Goal: Transaction & Acquisition: Purchase product/service

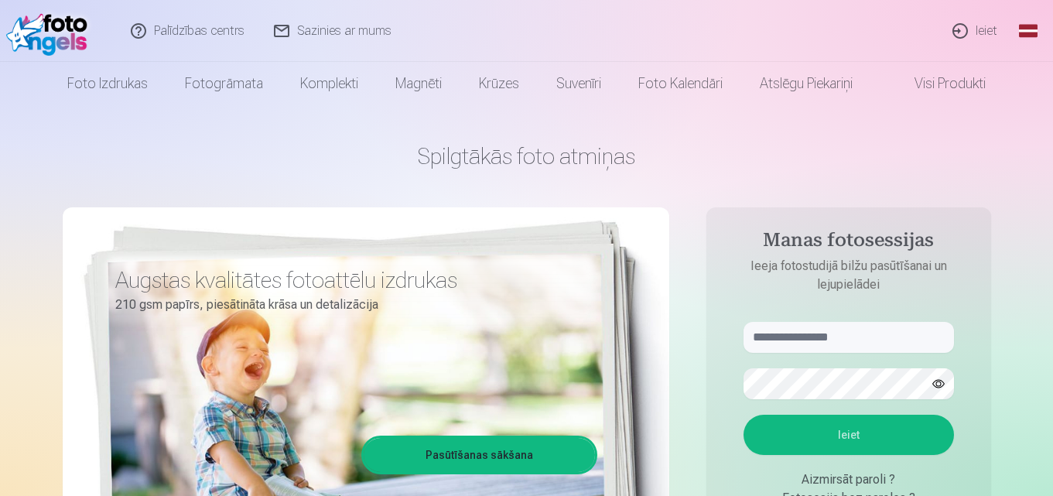
click at [987, 31] on link "Ieiet" at bounding box center [975, 31] width 74 height 62
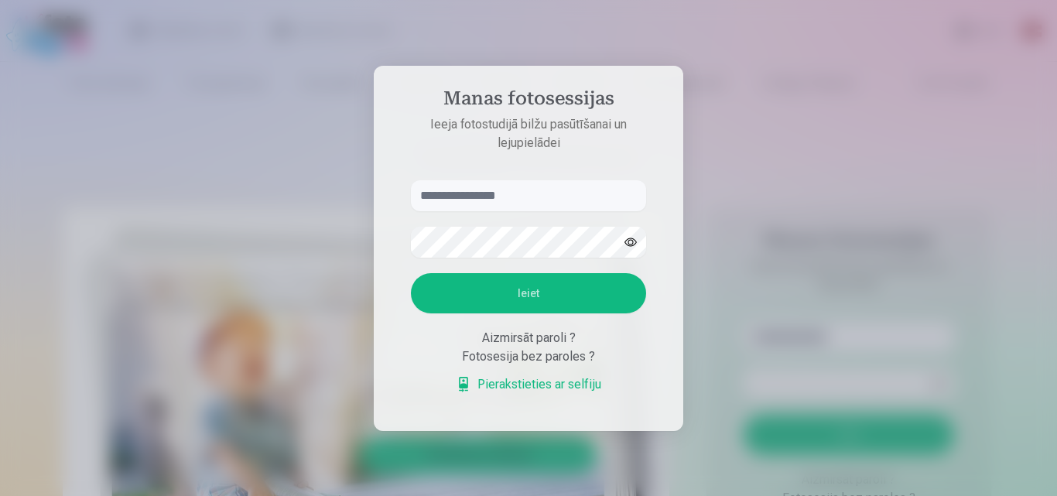
click at [517, 199] on input "text" at bounding box center [528, 195] width 235 height 31
type input "**********"
click at [411, 273] on button "Ieiet" at bounding box center [528, 293] width 235 height 40
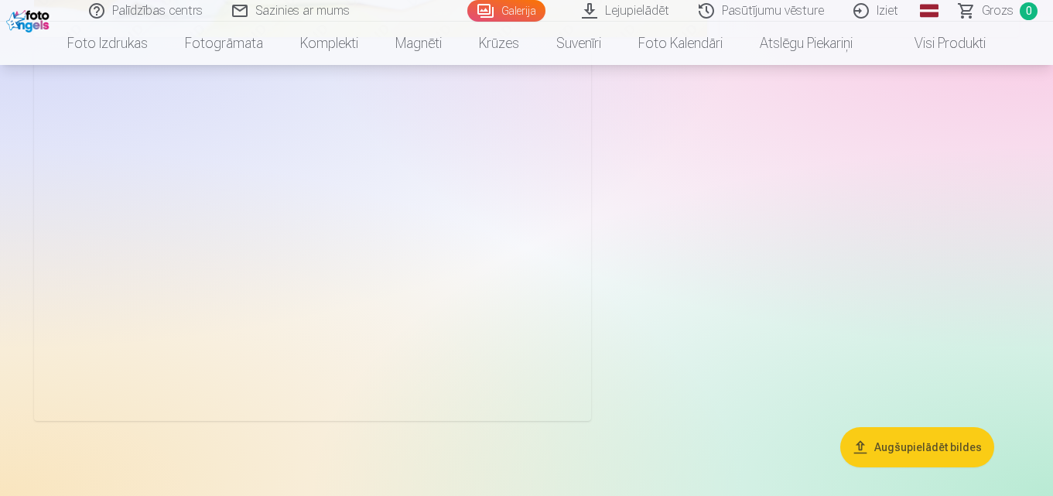
scroll to position [7671, 0]
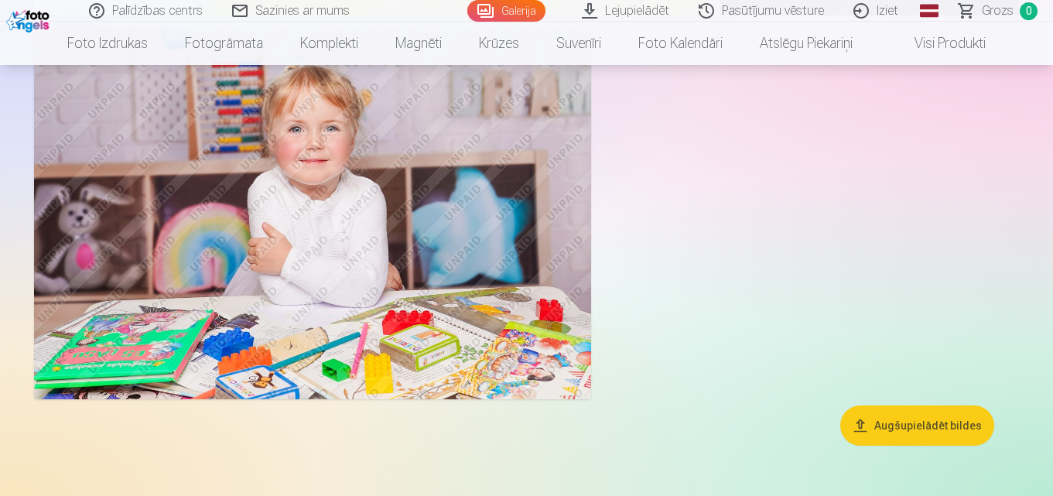
click at [891, 418] on button "Augšupielādēt bildes" at bounding box center [917, 425] width 154 height 40
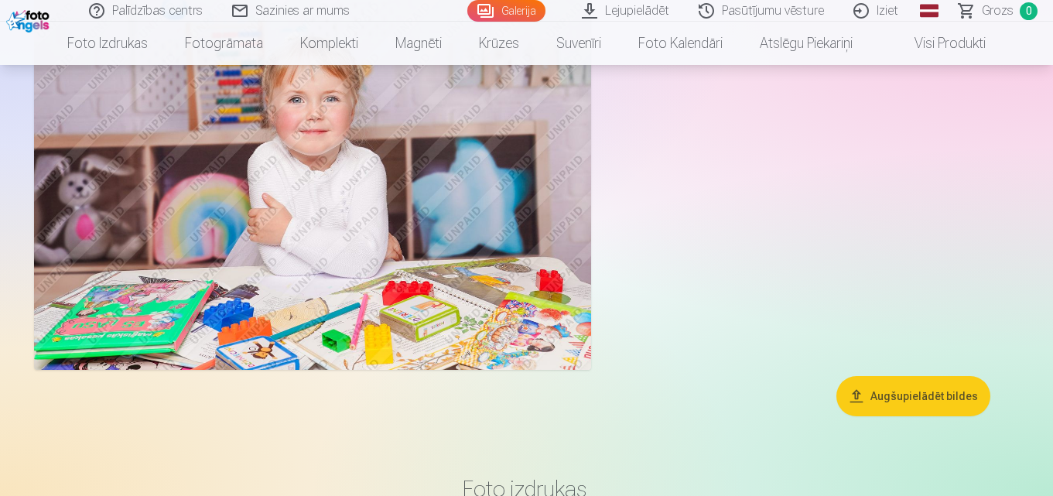
scroll to position [7698, 0]
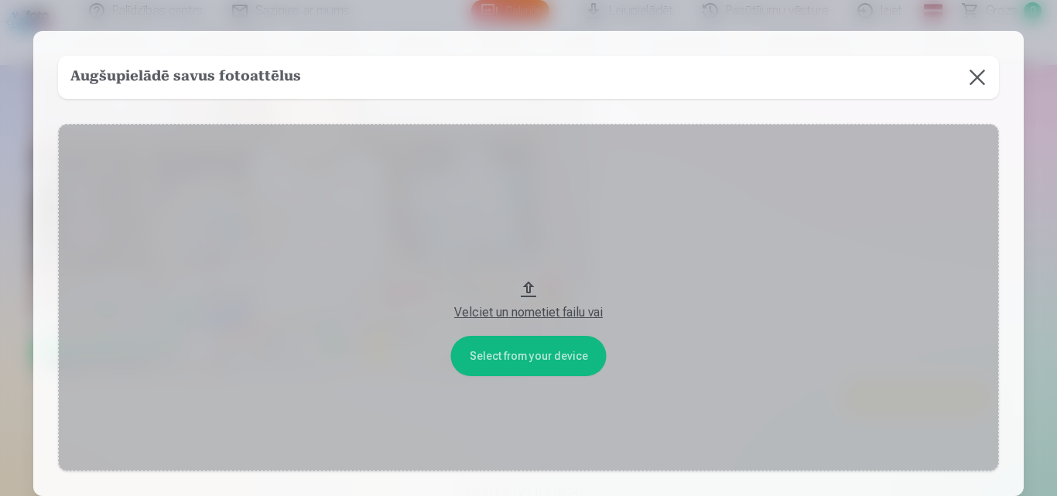
click at [980, 77] on button at bounding box center [976, 77] width 43 height 43
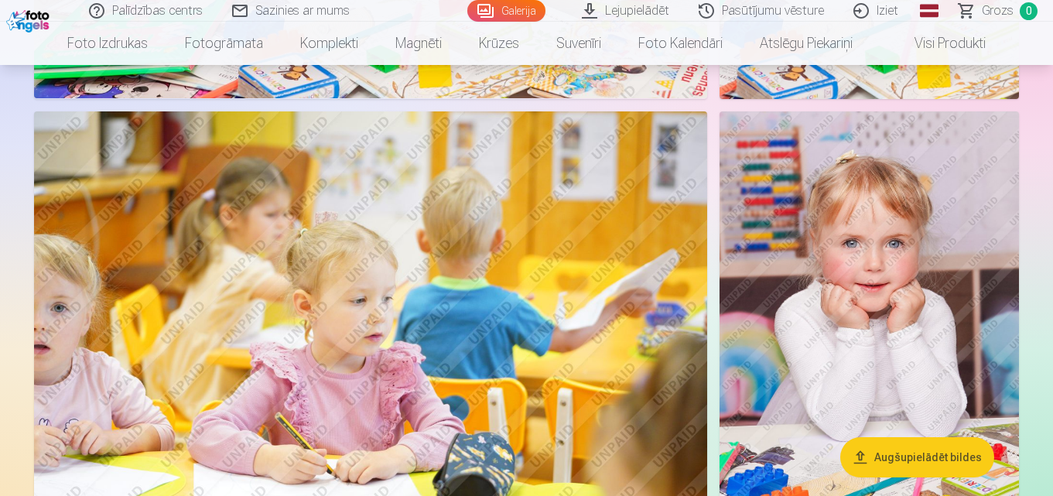
scroll to position [756, 0]
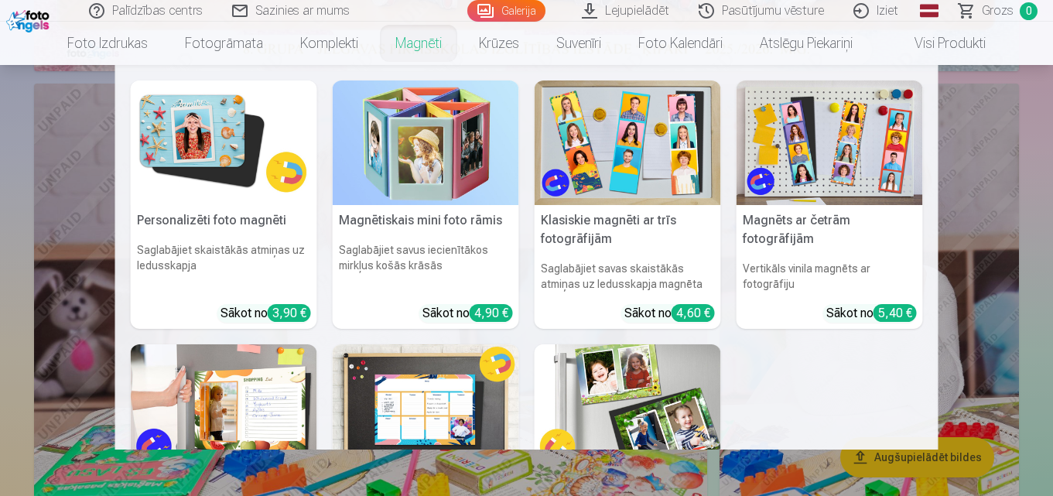
drag, startPoint x: 743, startPoint y: 400, endPoint x: 740, endPoint y: 358, distance: 41.8
click at [740, 358] on div "Personalizēti foto magnēti Saglabājiet skaistākās atmiņas uz ledusskapja Sākot …" at bounding box center [527, 369] width 792 height 578
click at [412, 37] on link "Magnēti" at bounding box center [419, 43] width 84 height 43
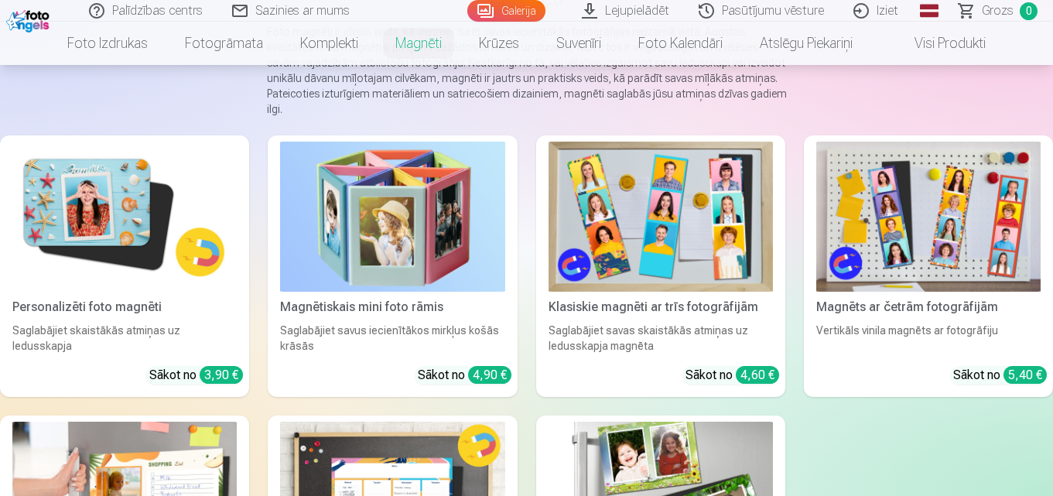
scroll to position [166, 0]
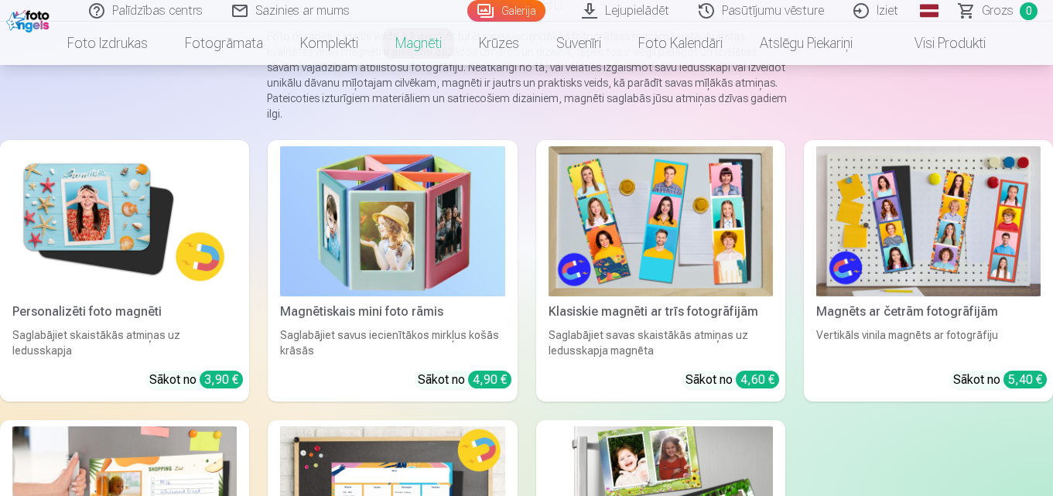
click at [139, 196] on img at bounding box center [124, 221] width 224 height 150
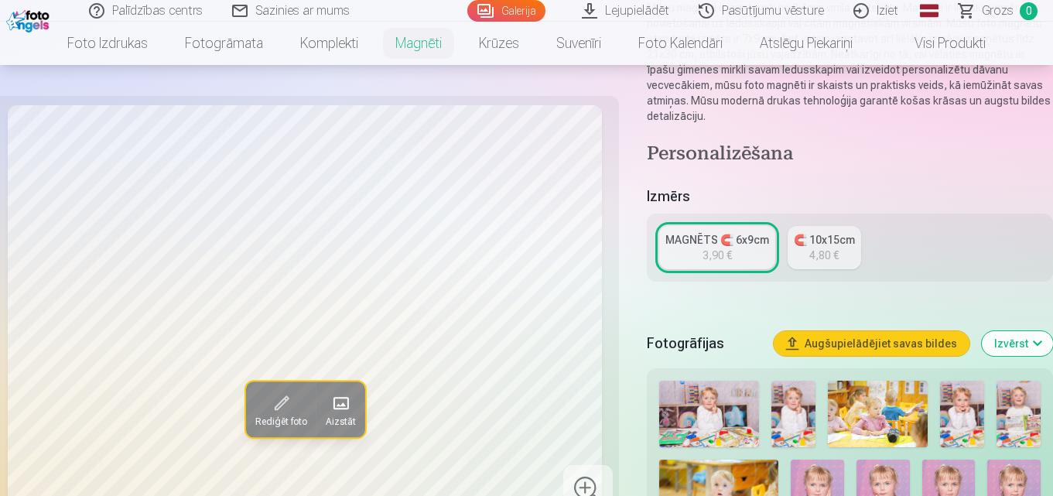
scroll to position [138, 0]
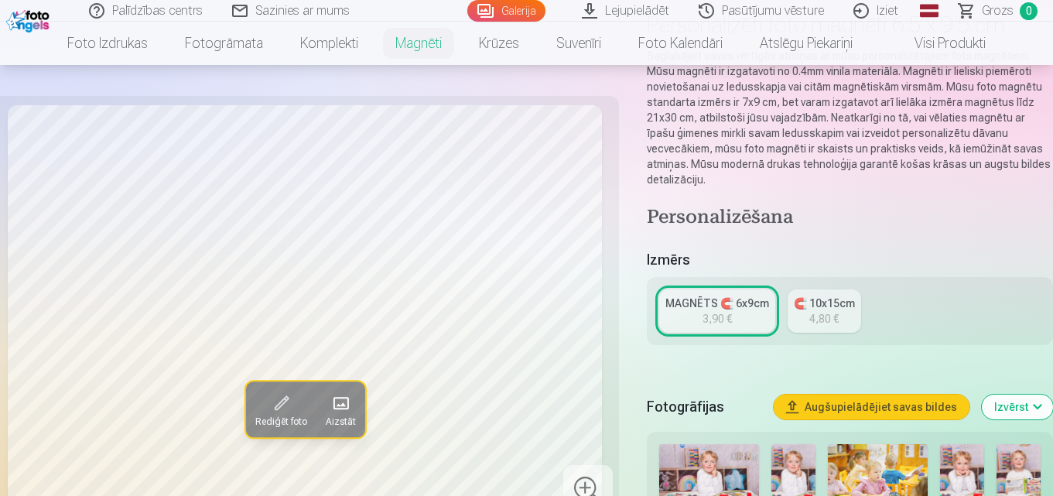
click at [822, 296] on div "🧲 10x15cm" at bounding box center [824, 303] width 61 height 15
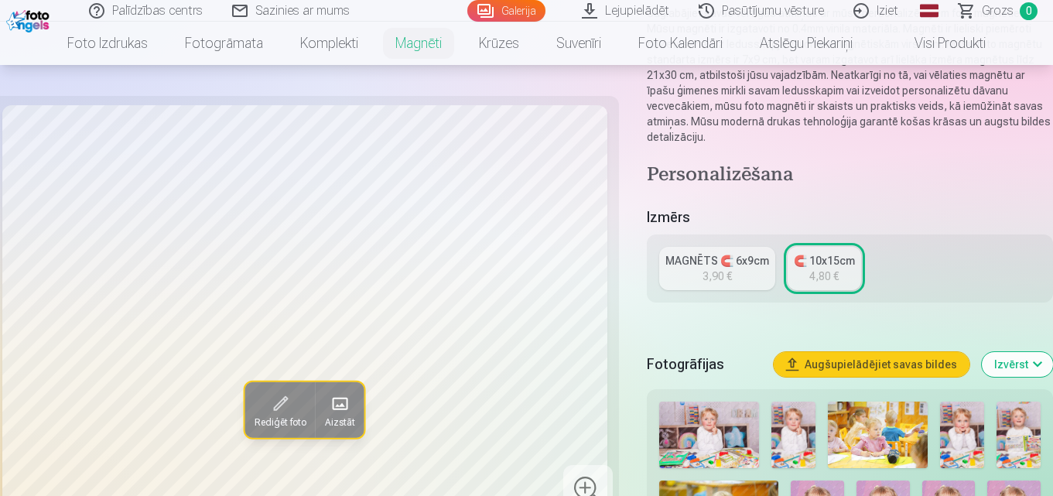
scroll to position [191, 0]
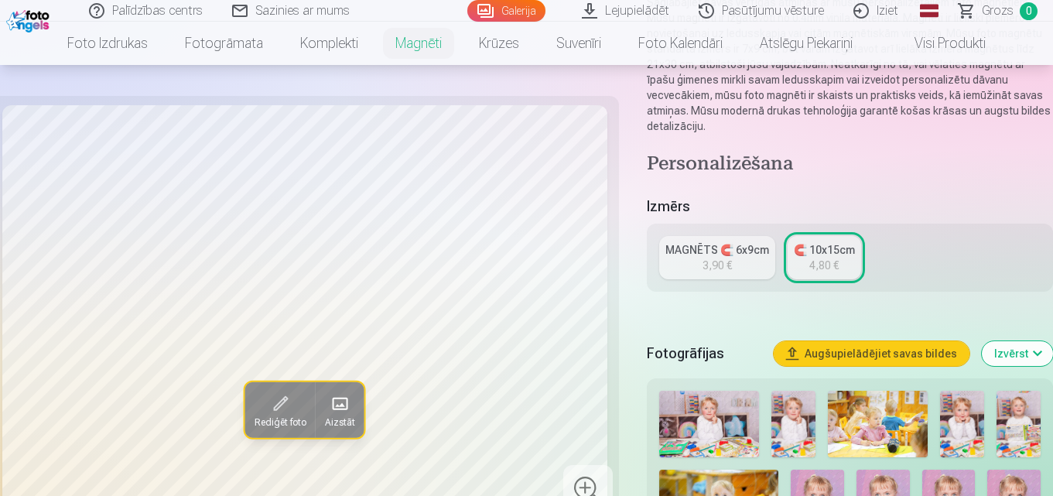
click at [726, 242] on div "MAGNĒTS 🧲 6x9cm" at bounding box center [717, 249] width 104 height 15
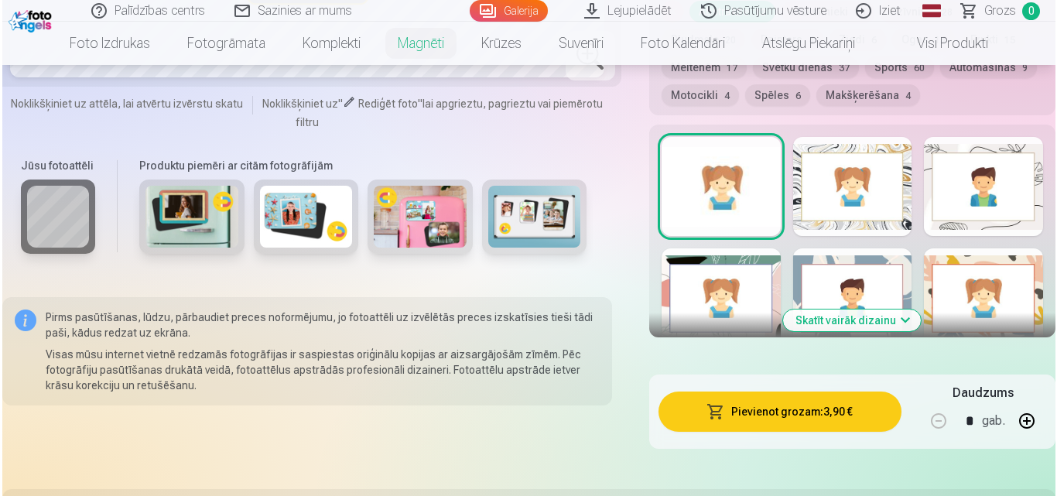
scroll to position [880, 0]
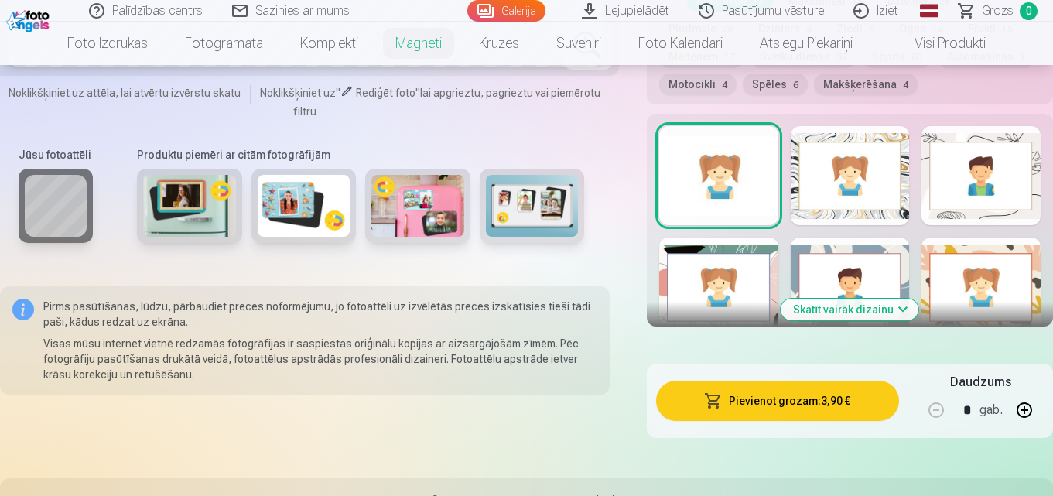
click at [831, 382] on button "Pievienot grozam : 3,90 €" at bounding box center [777, 401] width 243 height 40
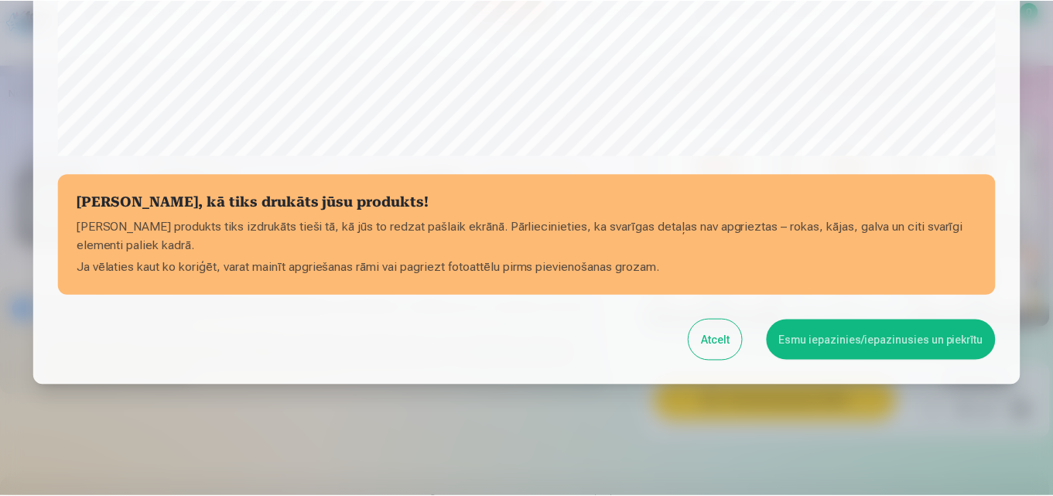
scroll to position [618, 0]
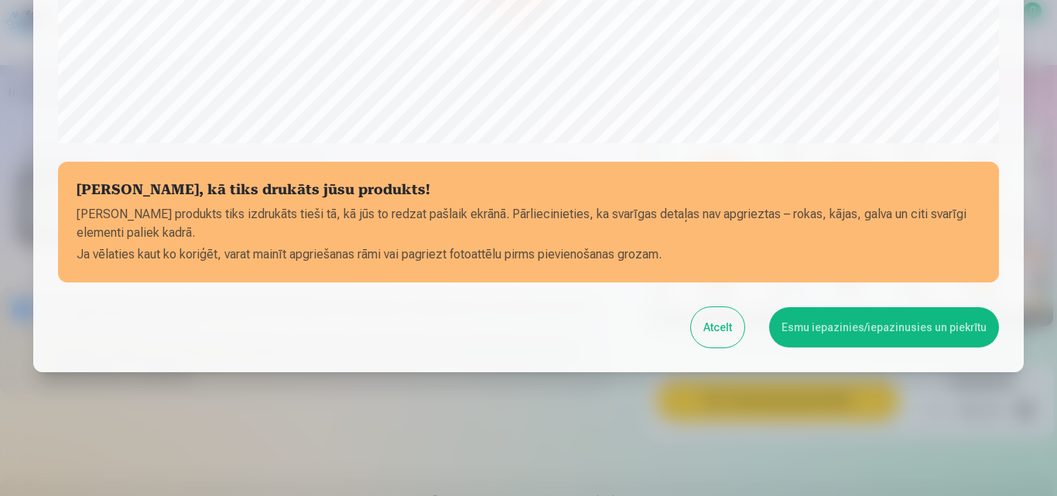
click at [842, 330] on button "Esmu iepazinies/iepazinusies un piekrītu" at bounding box center [884, 327] width 230 height 40
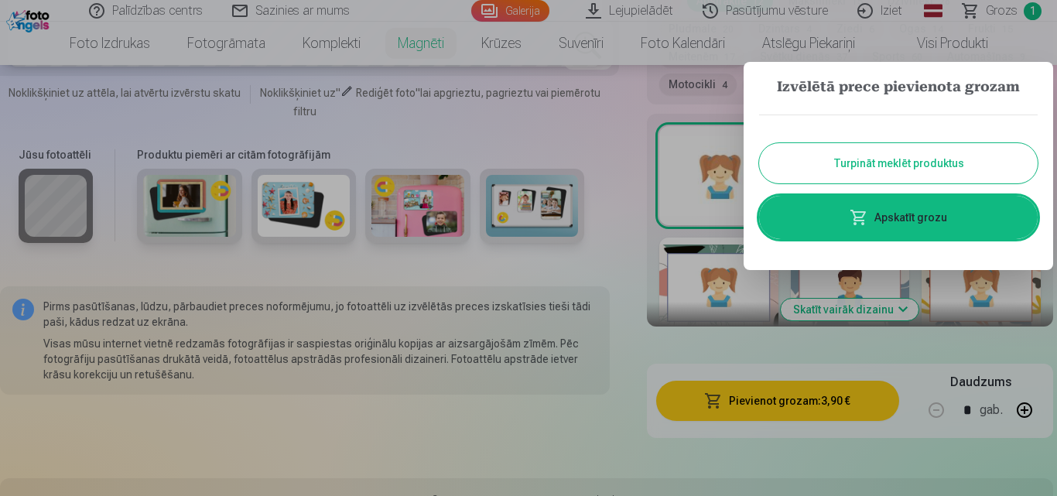
click at [927, 162] on button "Turpināt meklēt produktus" at bounding box center [898, 163] width 279 height 40
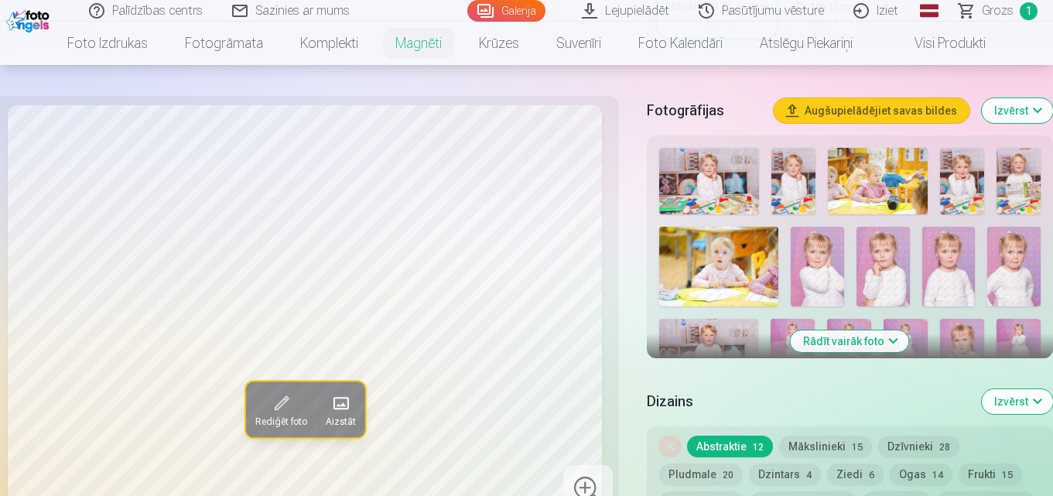
scroll to position [413, 0]
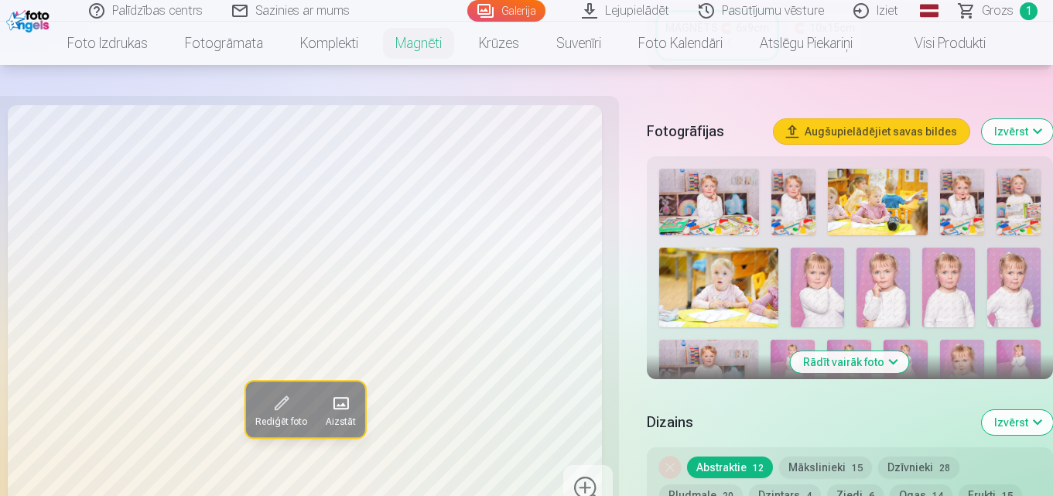
click at [801, 186] on img at bounding box center [793, 202] width 44 height 67
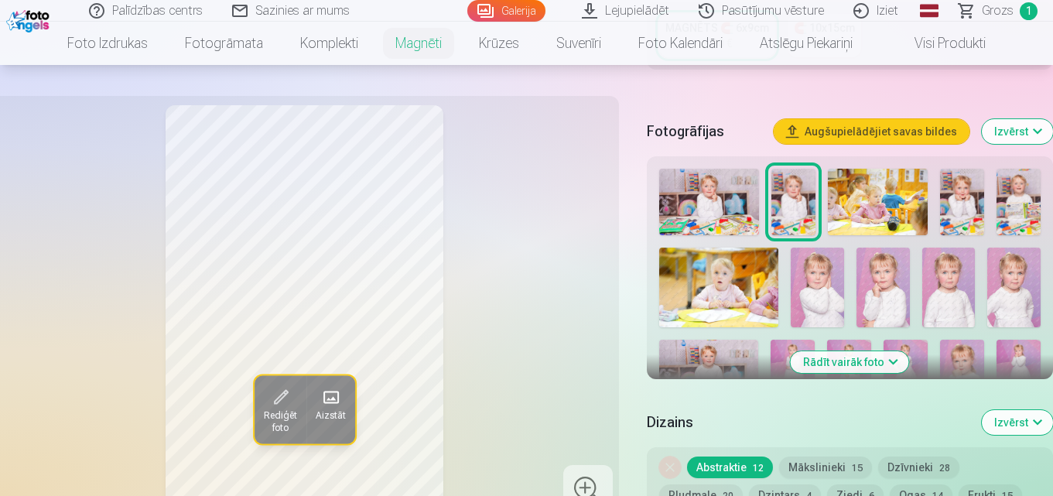
click at [959, 183] on img at bounding box center [962, 202] width 44 height 67
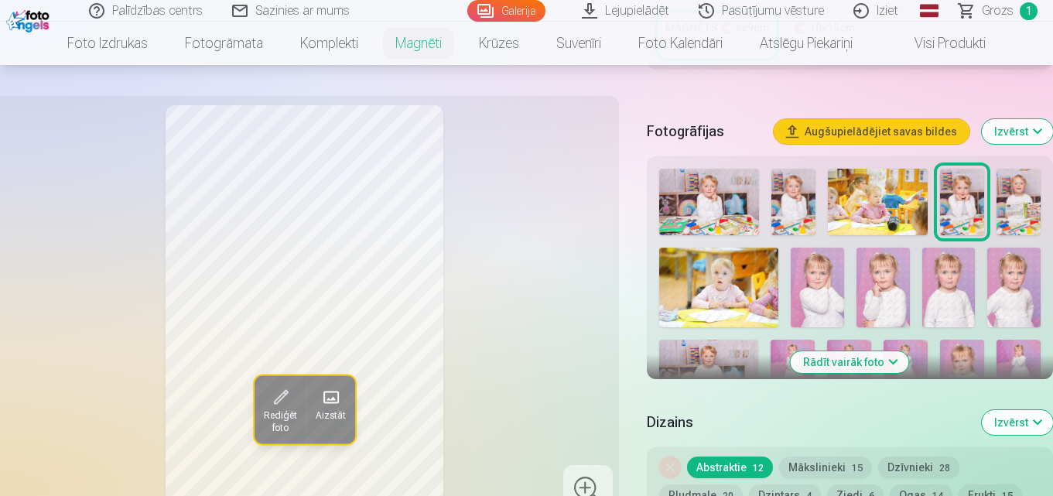
click at [1019, 187] on img at bounding box center [1018, 202] width 44 height 67
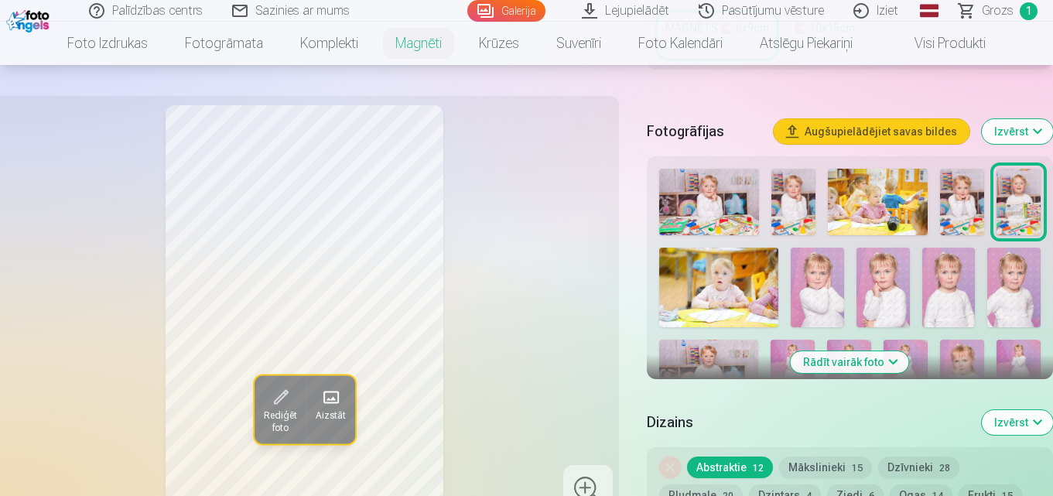
click at [744, 254] on img at bounding box center [719, 288] width 120 height 80
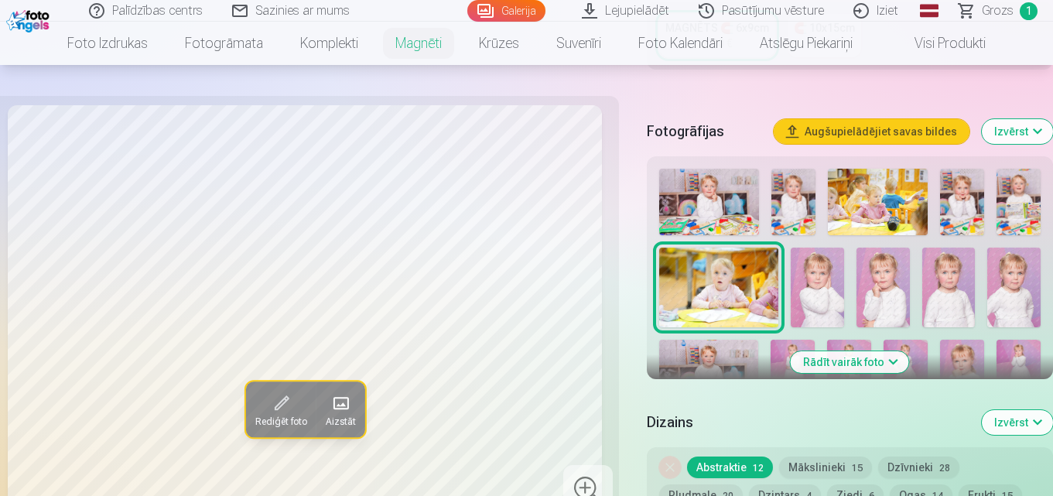
click at [814, 257] on img at bounding box center [817, 288] width 53 height 80
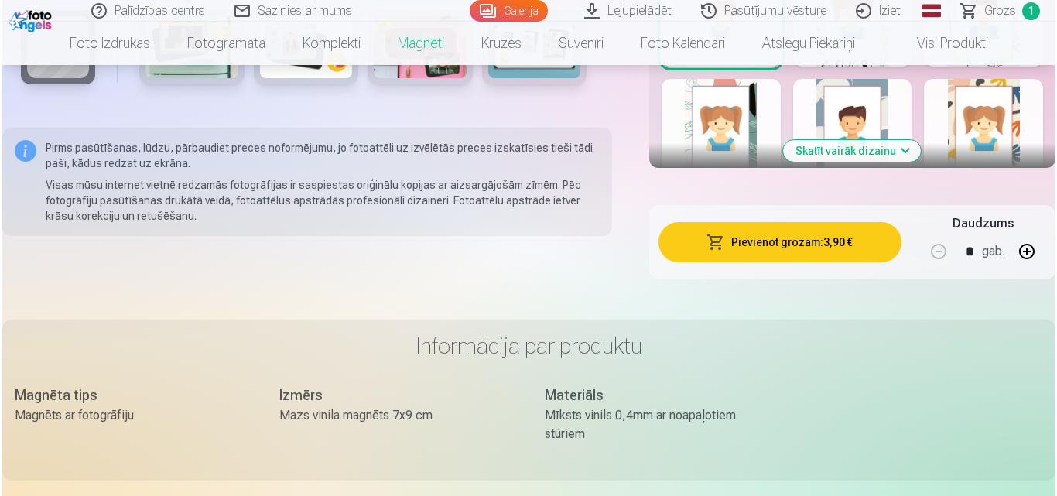
scroll to position [1070, 0]
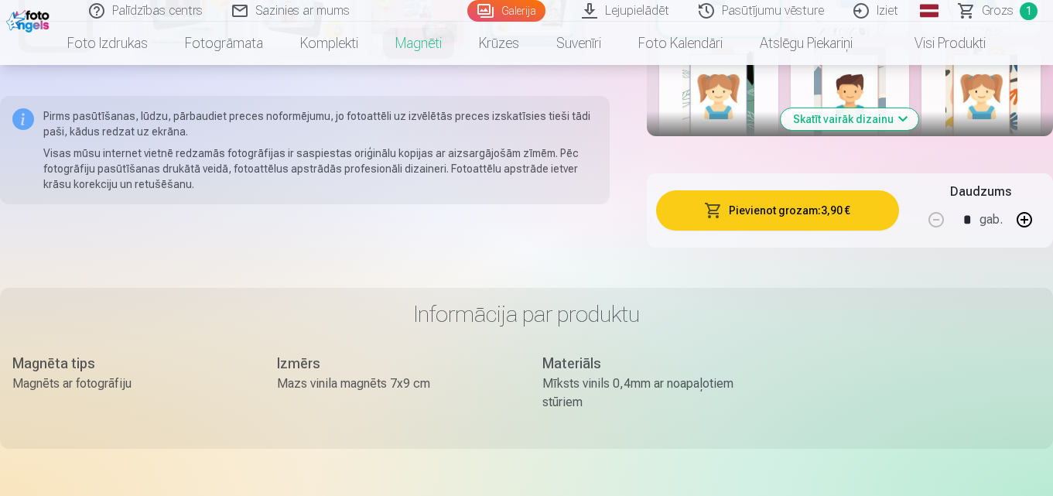
click at [825, 193] on button "Pievienot grozam : 3,90 €" at bounding box center [777, 210] width 243 height 40
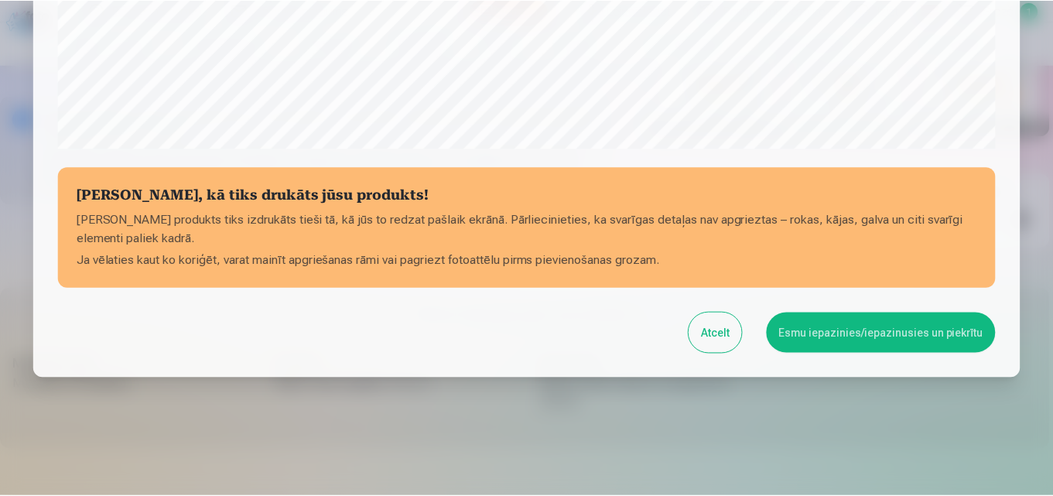
scroll to position [618, 0]
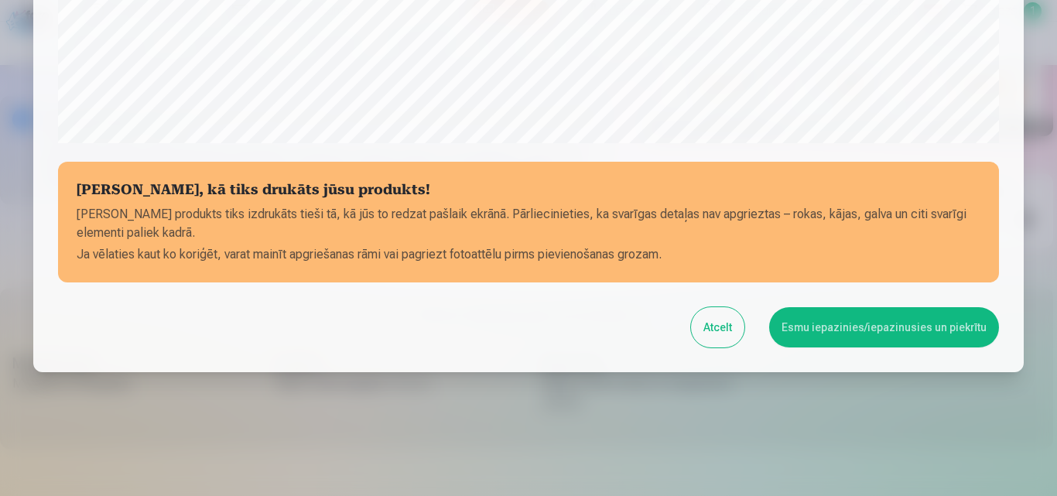
click at [874, 324] on button "Esmu iepazinies/iepazinusies un piekrītu" at bounding box center [884, 327] width 230 height 40
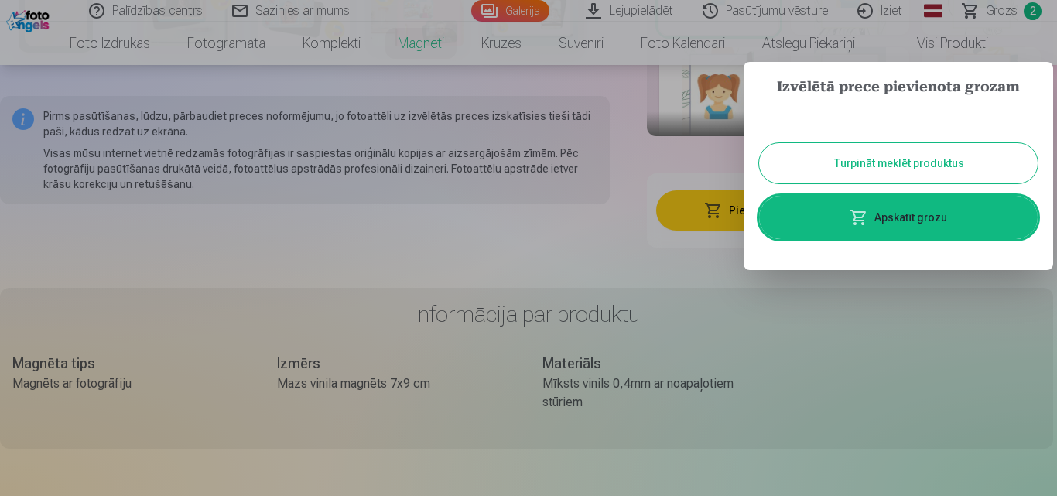
click at [955, 164] on button "Turpināt meklēt produktus" at bounding box center [898, 163] width 279 height 40
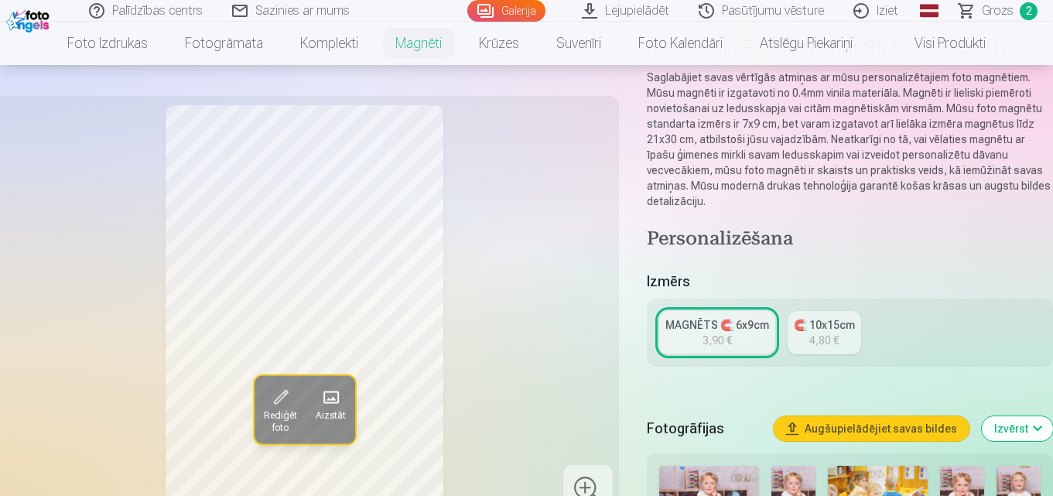
scroll to position [0, 0]
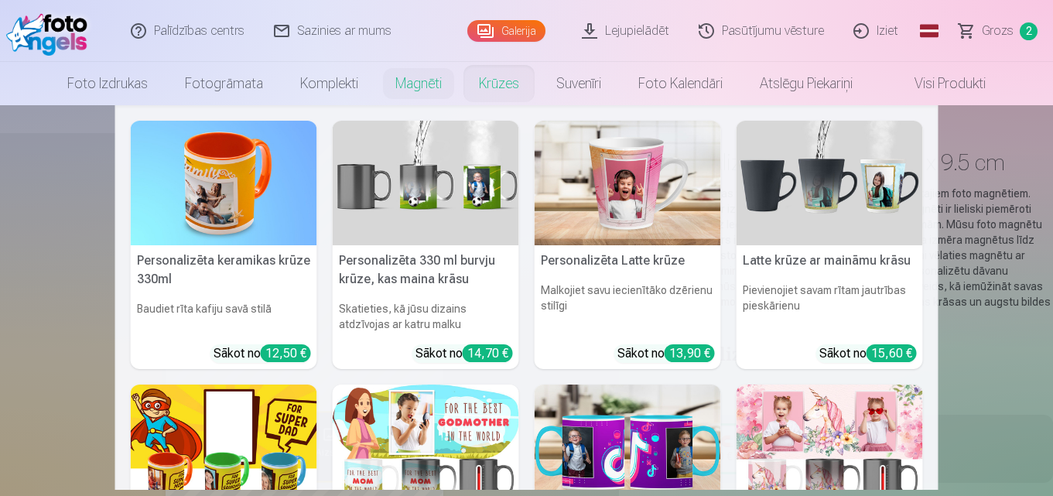
click at [495, 82] on link "Krūzes" at bounding box center [498, 83] width 77 height 43
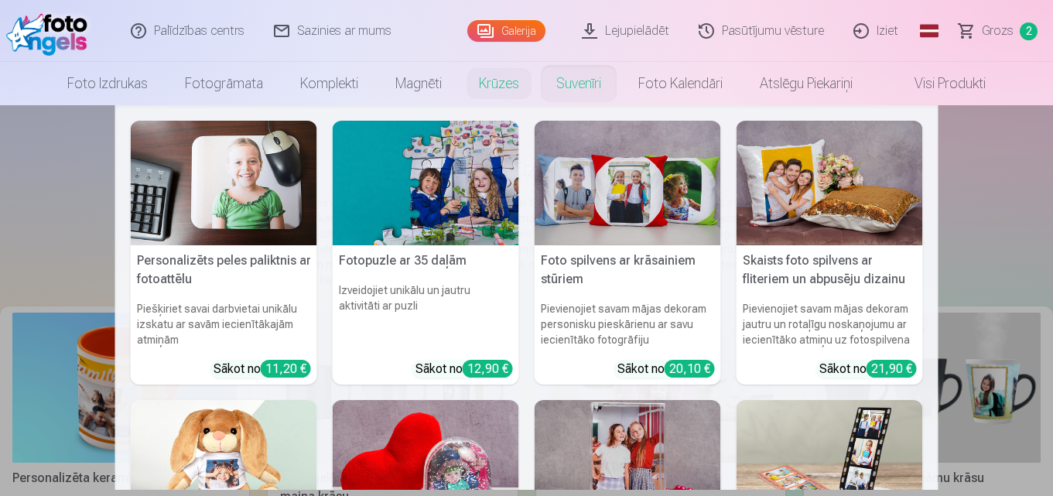
click at [576, 87] on link "Suvenīri" at bounding box center [579, 83] width 82 height 43
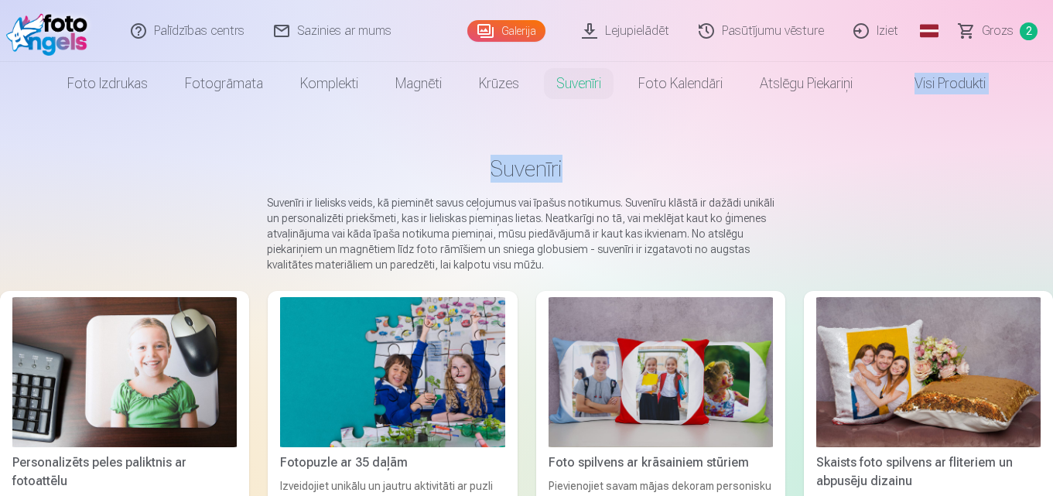
drag, startPoint x: 1052, startPoint y: 63, endPoint x: 1056, endPoint y: 114, distance: 50.4
click at [1052, 114] on html "Palīdzības centrs Sazinies ar mums Galerija Lejupielādēt Pasūtījumu vēsture Izi…" at bounding box center [526, 248] width 1053 height 496
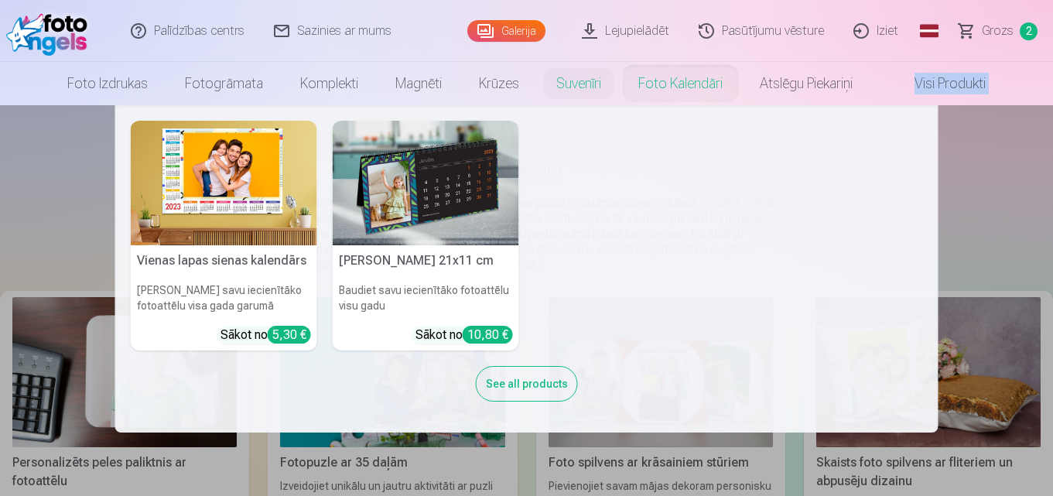
click at [680, 83] on link "Foto kalendāri" at bounding box center [680, 83] width 121 height 43
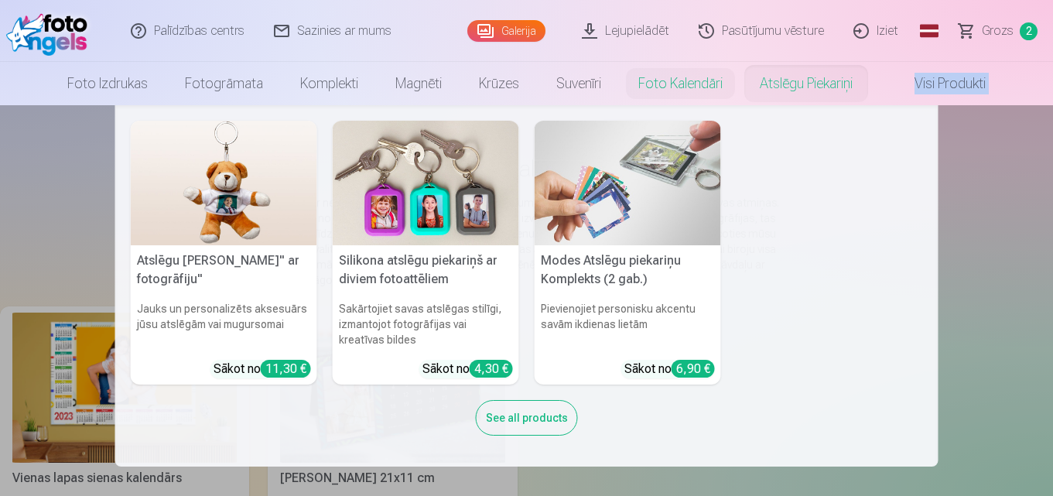
click at [613, 210] on img at bounding box center [628, 183] width 186 height 125
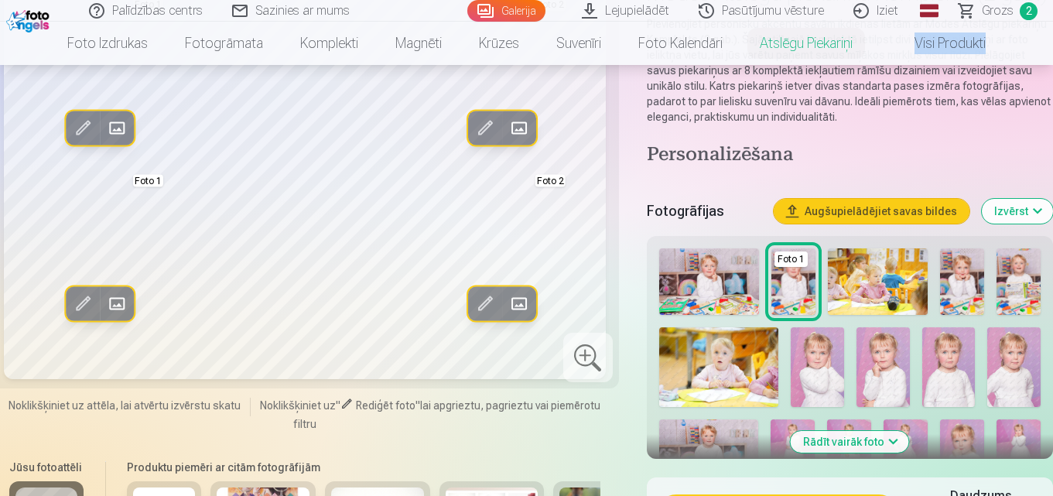
scroll to position [199, 0]
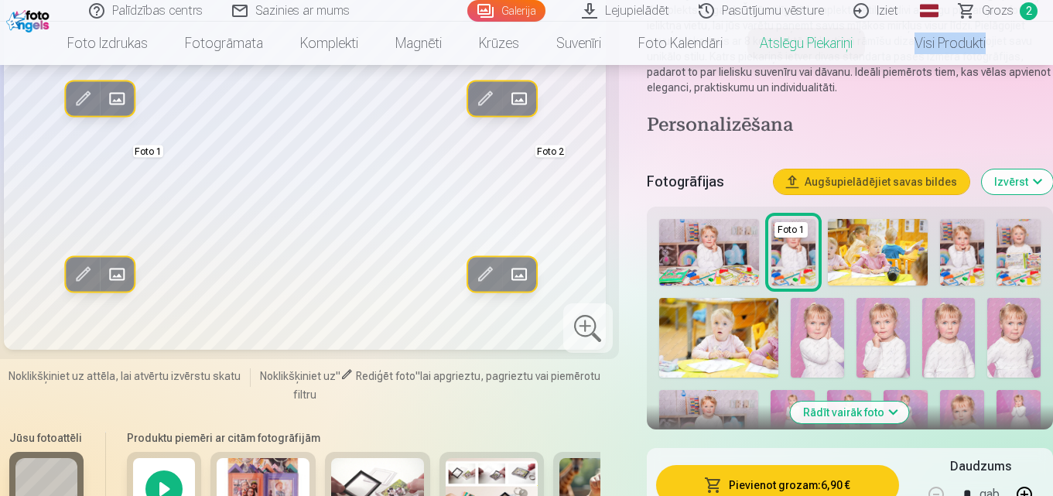
click at [798, 251] on img at bounding box center [793, 252] width 44 height 67
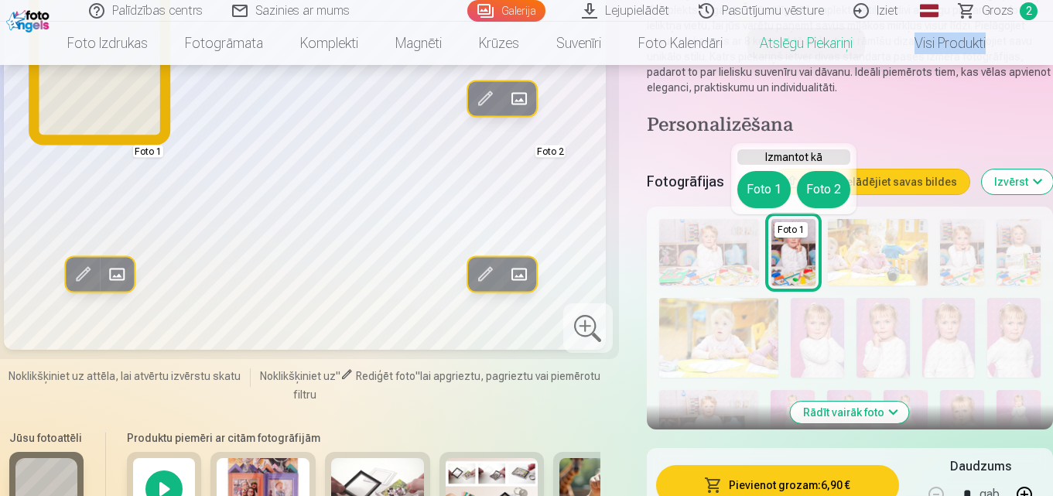
click at [764, 189] on button "Foto 1" at bounding box center [763, 189] width 53 height 37
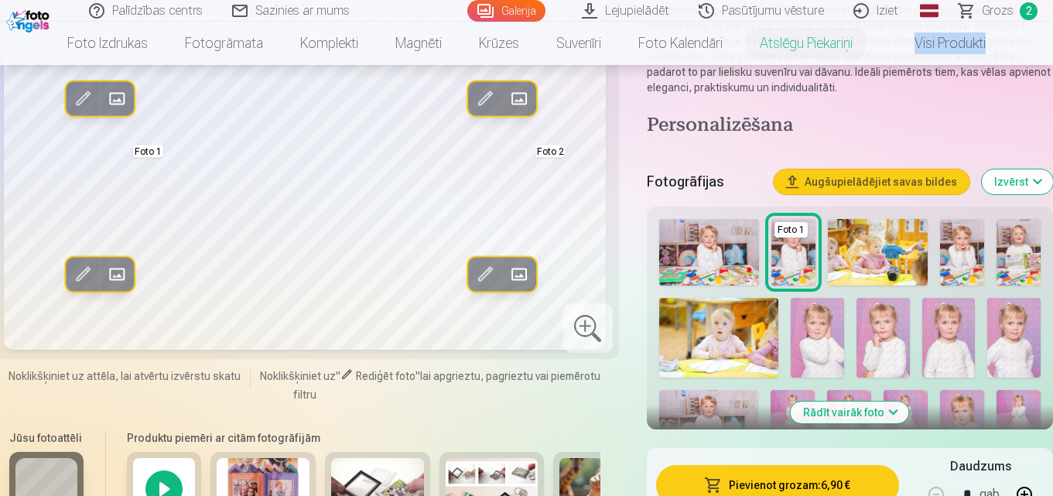
click at [1017, 258] on img at bounding box center [1018, 252] width 44 height 67
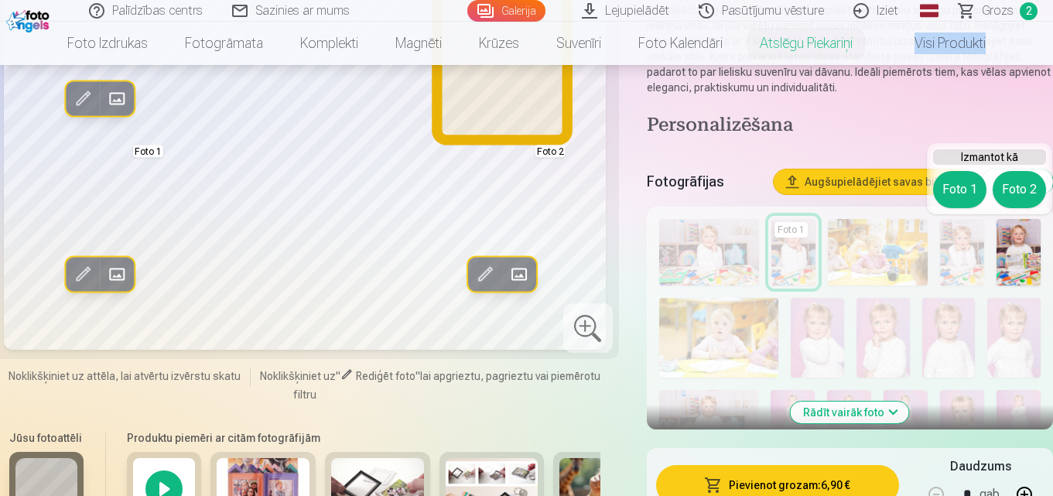
click at [1021, 190] on button "Foto 2" at bounding box center [1019, 189] width 53 height 37
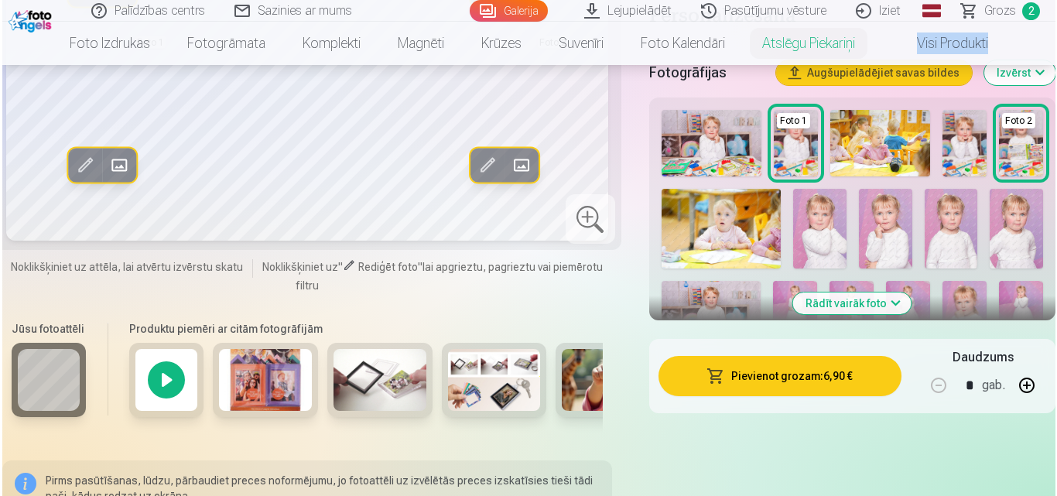
scroll to position [288, 0]
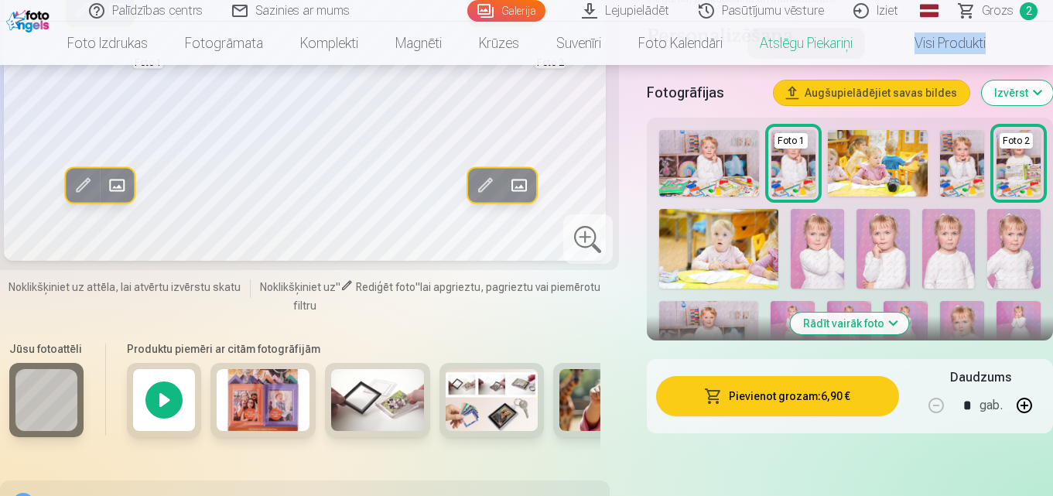
click at [803, 405] on button "Pievienot grozam : 6,90 €" at bounding box center [777, 396] width 243 height 40
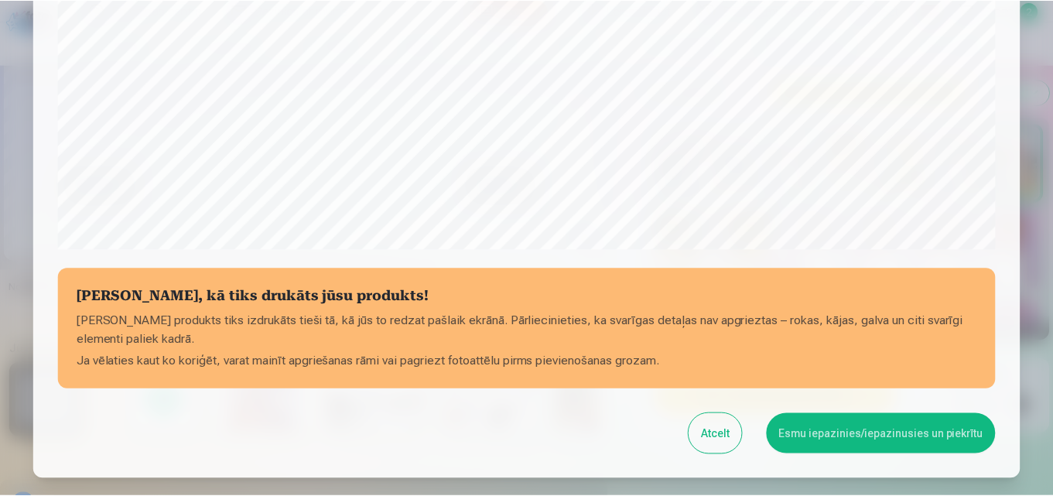
scroll to position [556, 0]
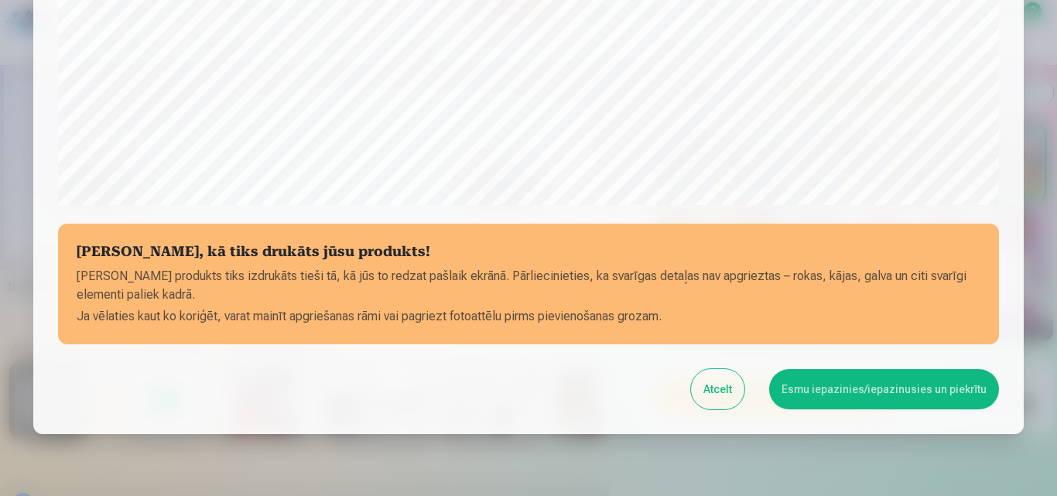
click at [710, 395] on button "Atcelt" at bounding box center [717, 389] width 53 height 40
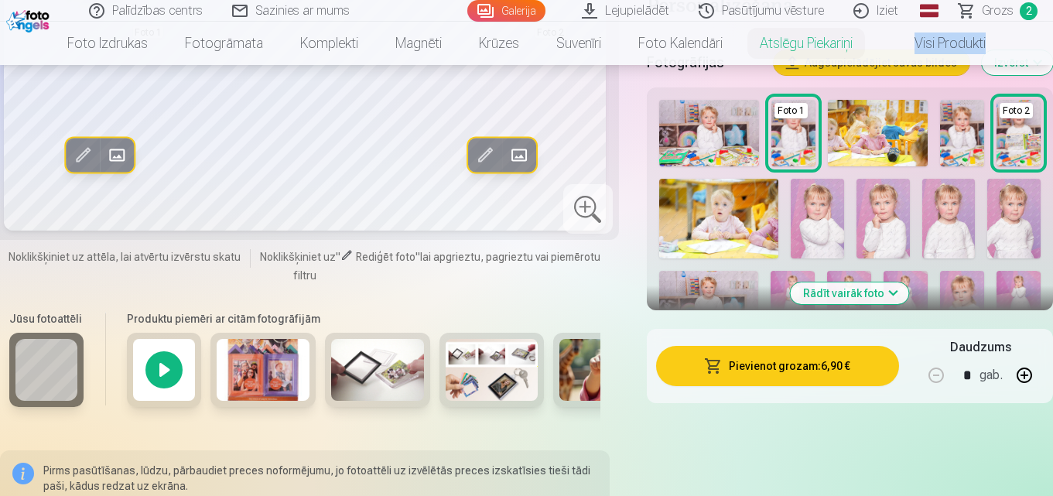
scroll to position [338, 0]
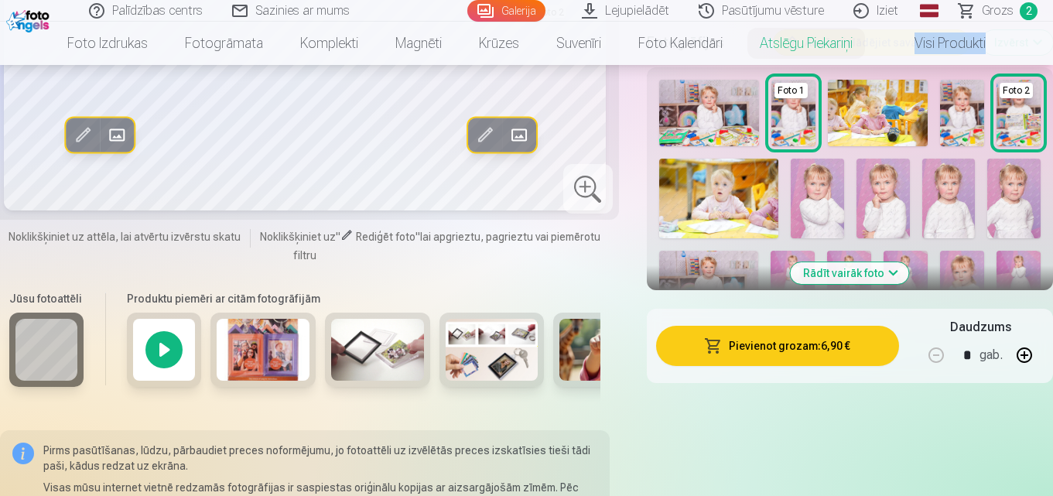
click at [829, 184] on img at bounding box center [817, 199] width 53 height 80
click at [829, 203] on img at bounding box center [817, 199] width 53 height 80
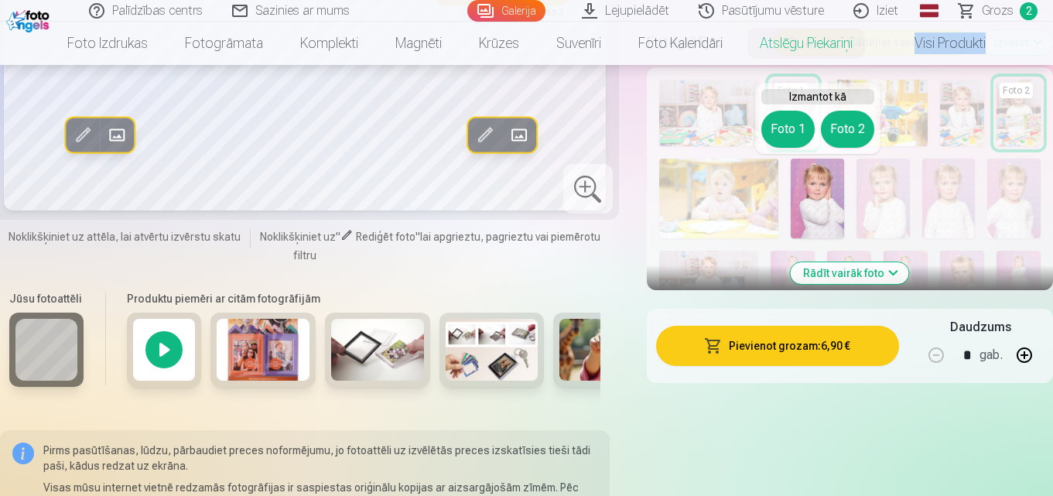
click at [848, 126] on button "Foto 2" at bounding box center [847, 129] width 53 height 37
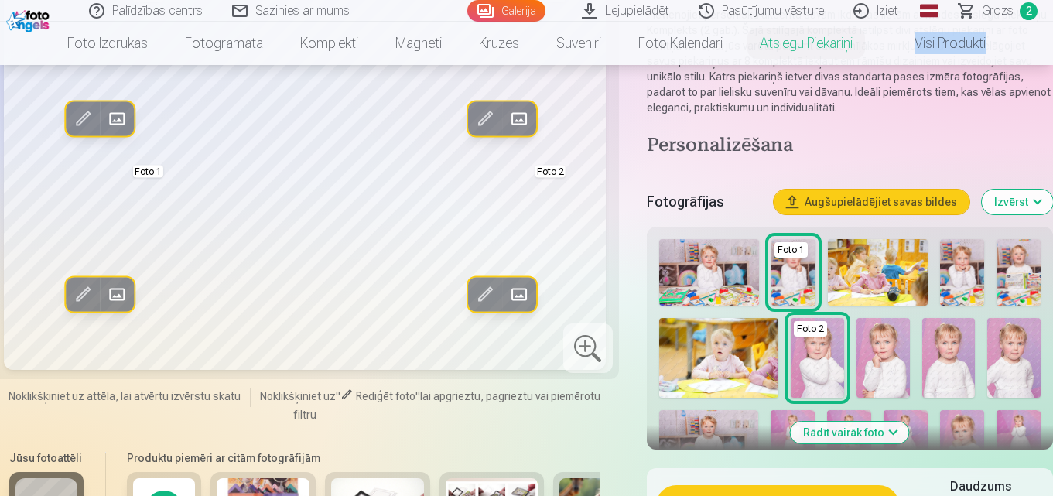
scroll to position [199, 0]
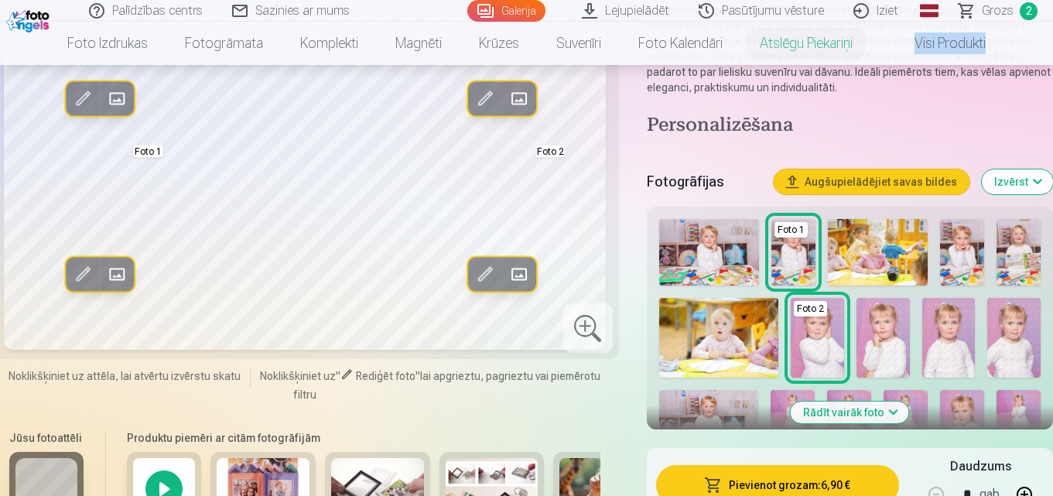
click at [869, 408] on button "Rādīt vairāk foto" at bounding box center [850, 413] width 118 height 22
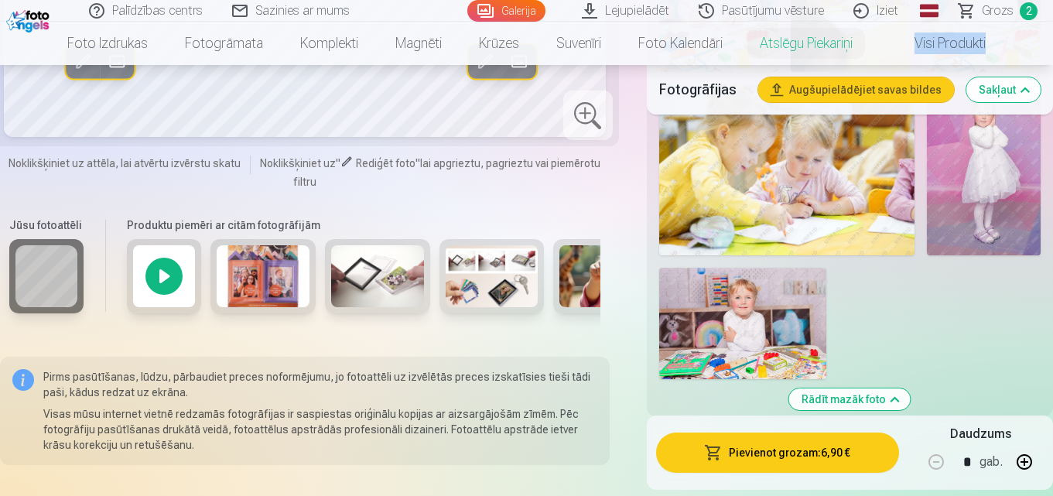
scroll to position [1687, 0]
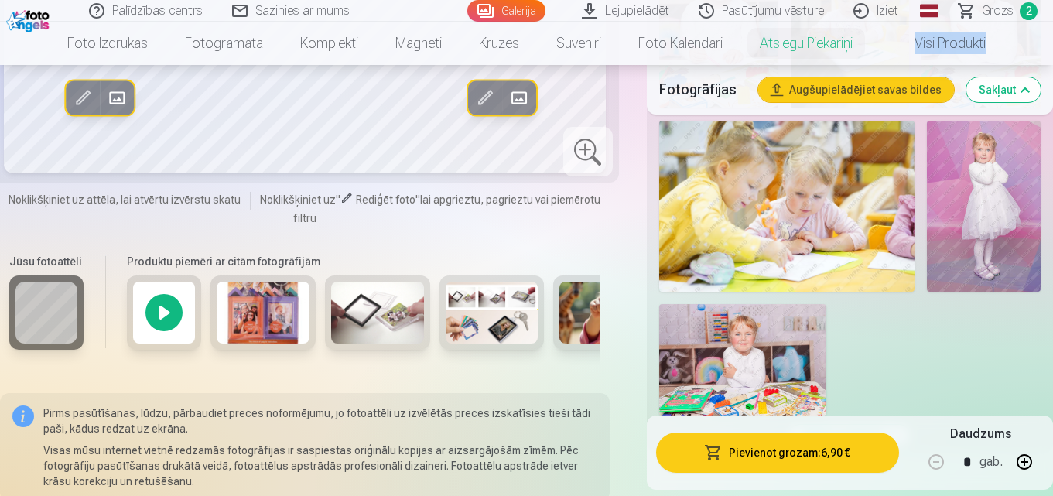
click at [767, 343] on img at bounding box center [742, 359] width 167 height 111
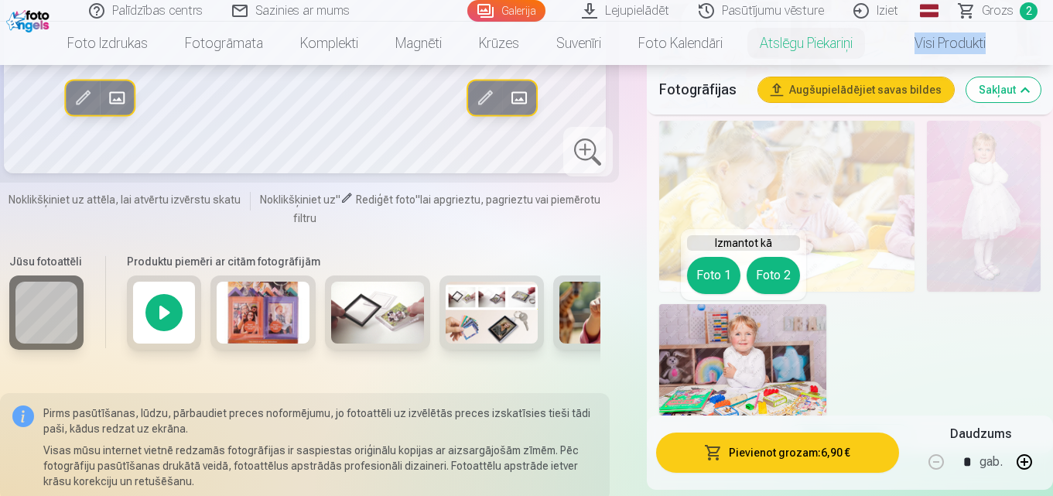
click at [776, 278] on button "Foto 2" at bounding box center [773, 275] width 53 height 37
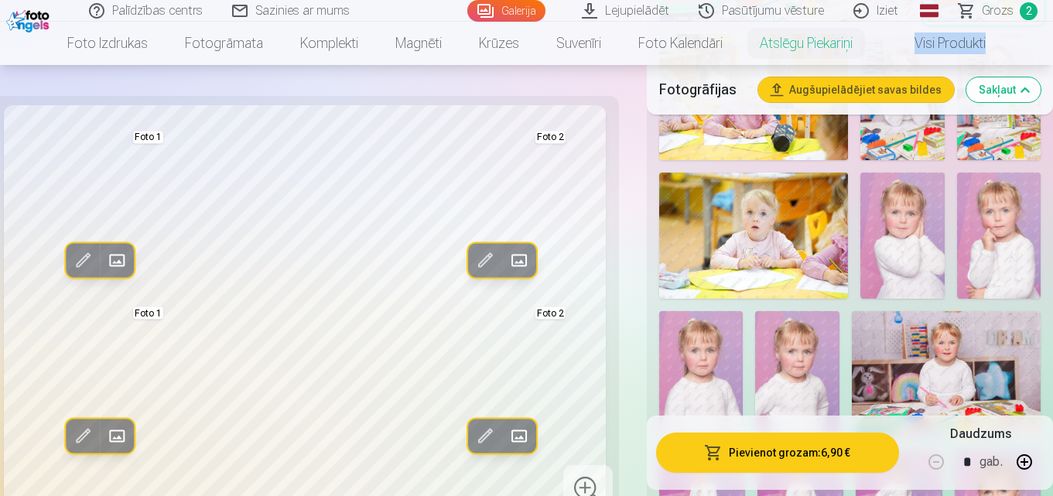
scroll to position [554, 0]
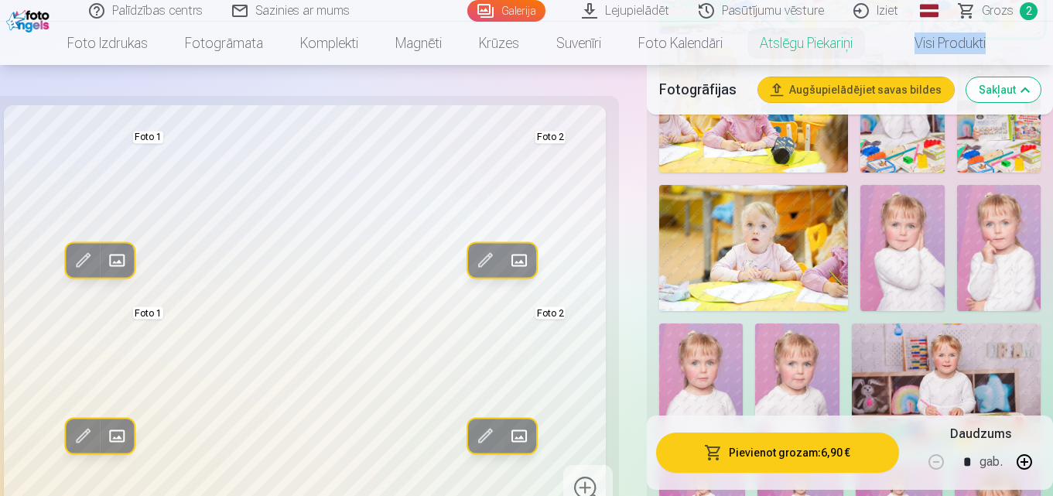
click at [910, 241] on img at bounding box center [902, 248] width 84 height 126
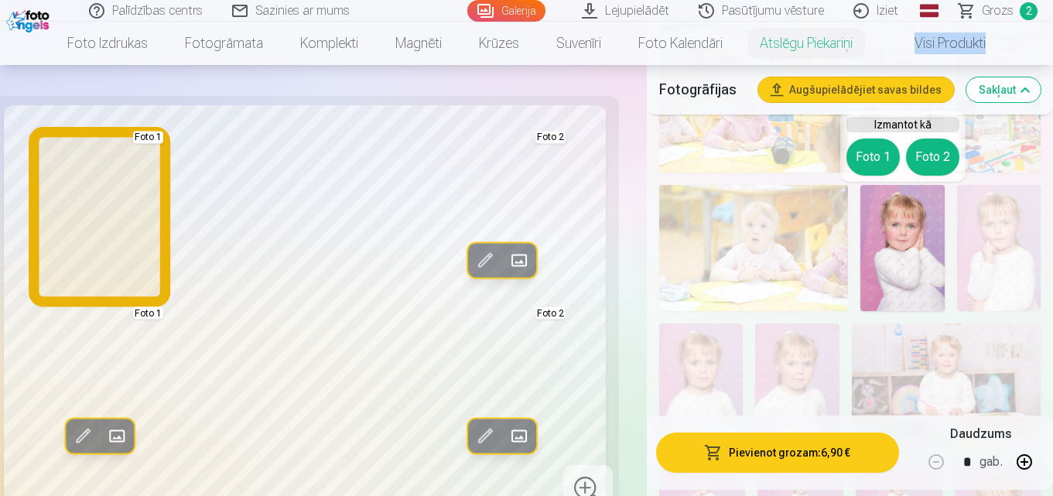
click at [880, 158] on button "Foto 1" at bounding box center [872, 156] width 53 height 37
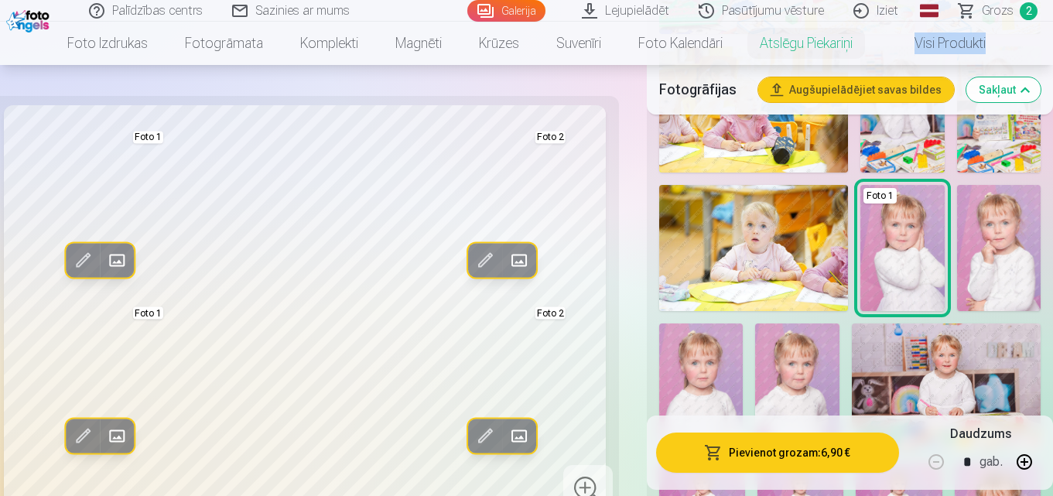
click at [1005, 220] on img at bounding box center [999, 248] width 84 height 126
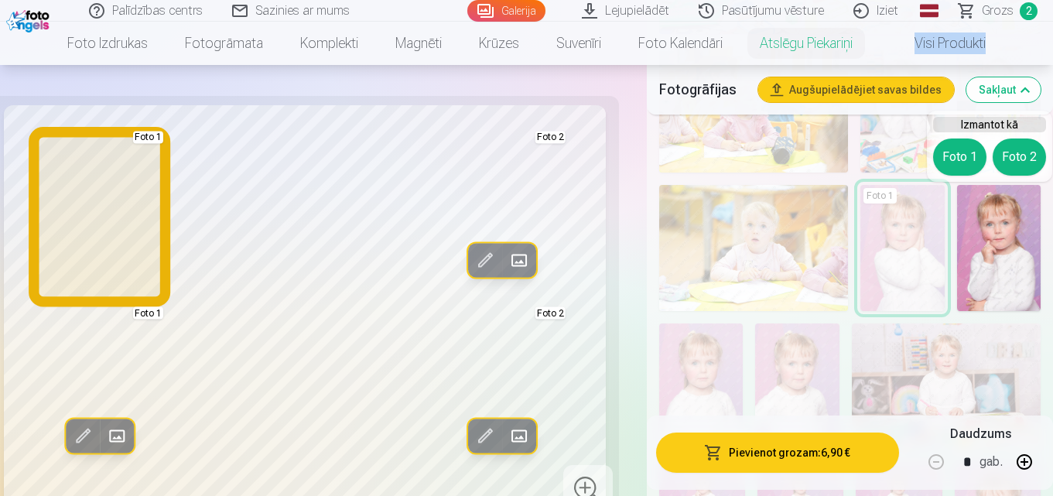
click at [972, 161] on button "Foto 1" at bounding box center [959, 156] width 53 height 37
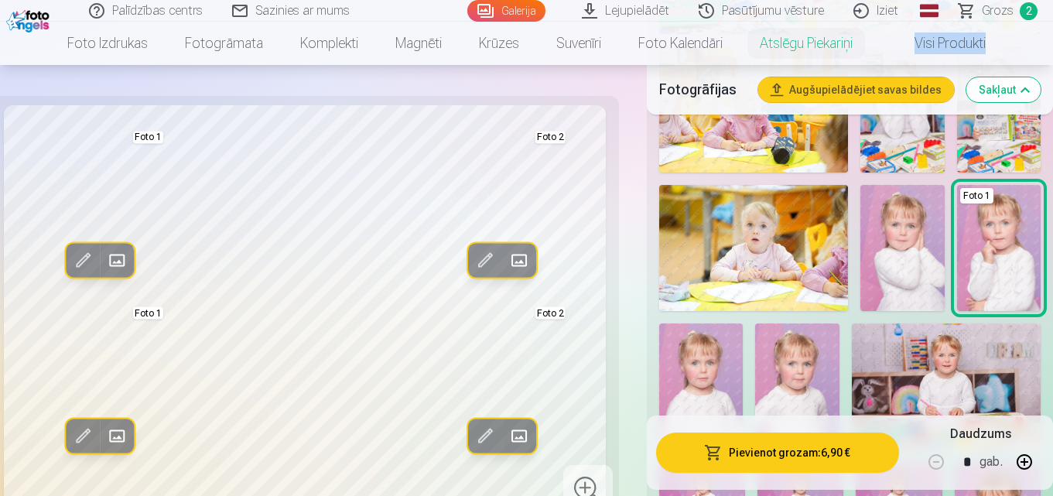
click at [905, 237] on img at bounding box center [902, 248] width 84 height 126
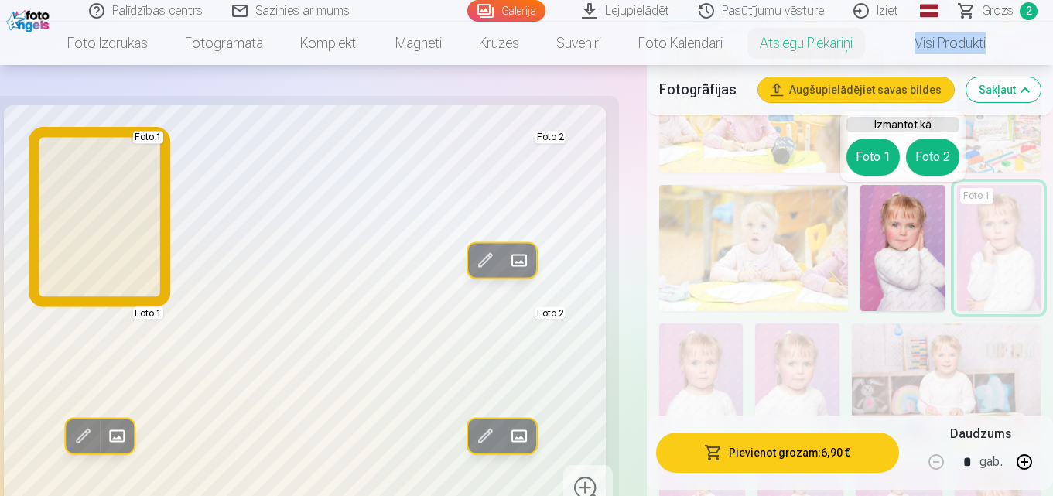
click at [877, 156] on button "Foto 1" at bounding box center [872, 156] width 53 height 37
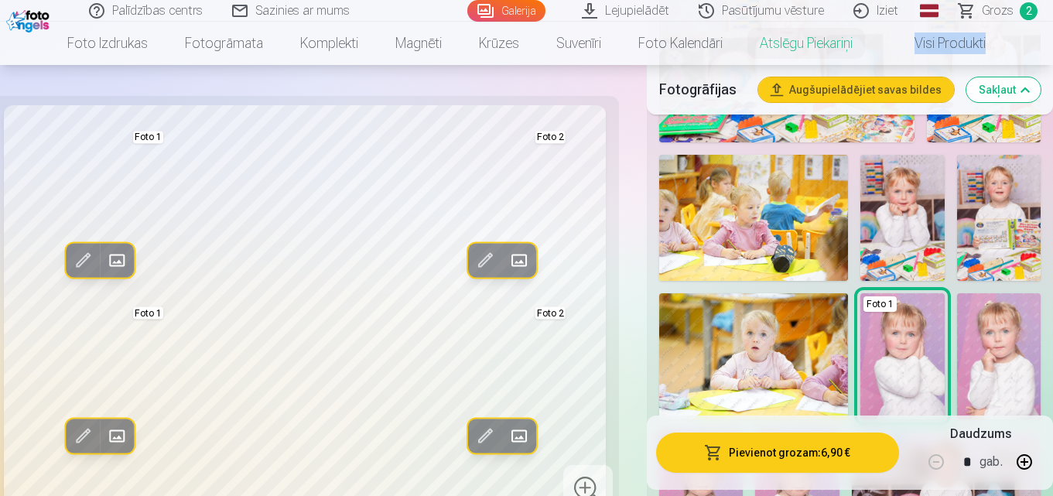
scroll to position [422, 0]
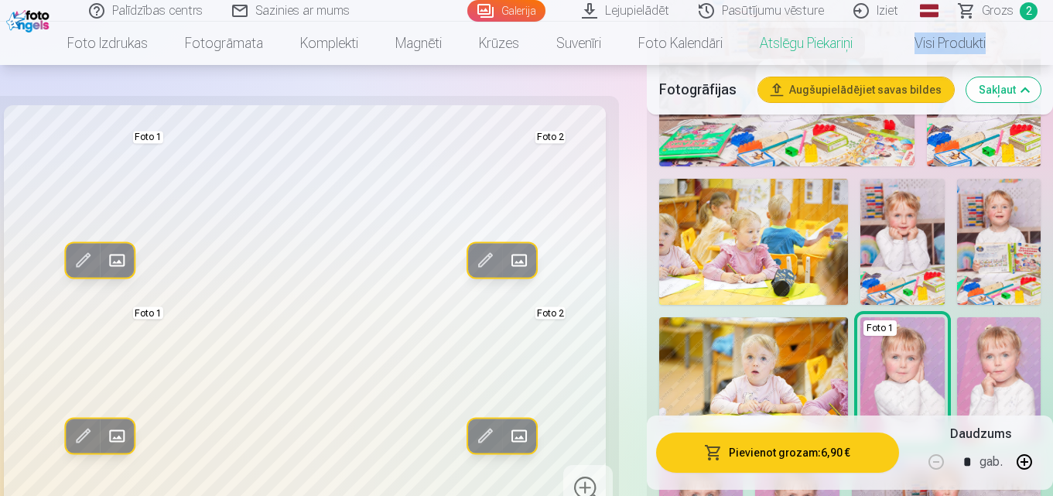
click at [904, 216] on img at bounding box center [902, 242] width 84 height 126
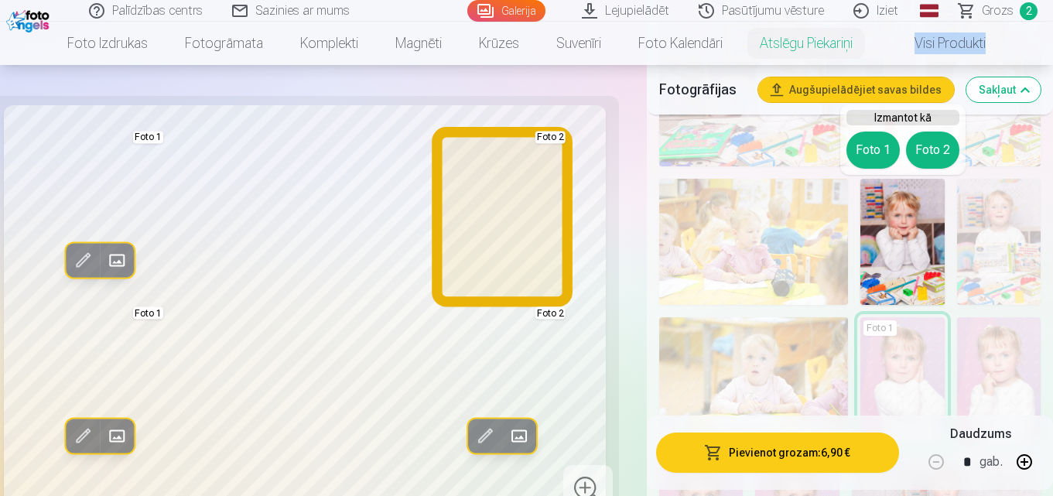
click at [931, 154] on button "Foto 2" at bounding box center [932, 150] width 53 height 37
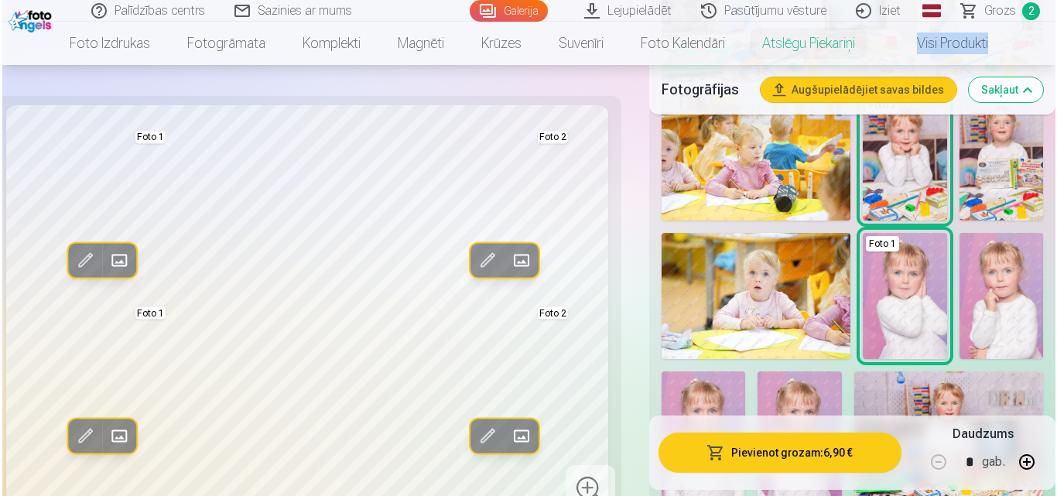
scroll to position [518, 0]
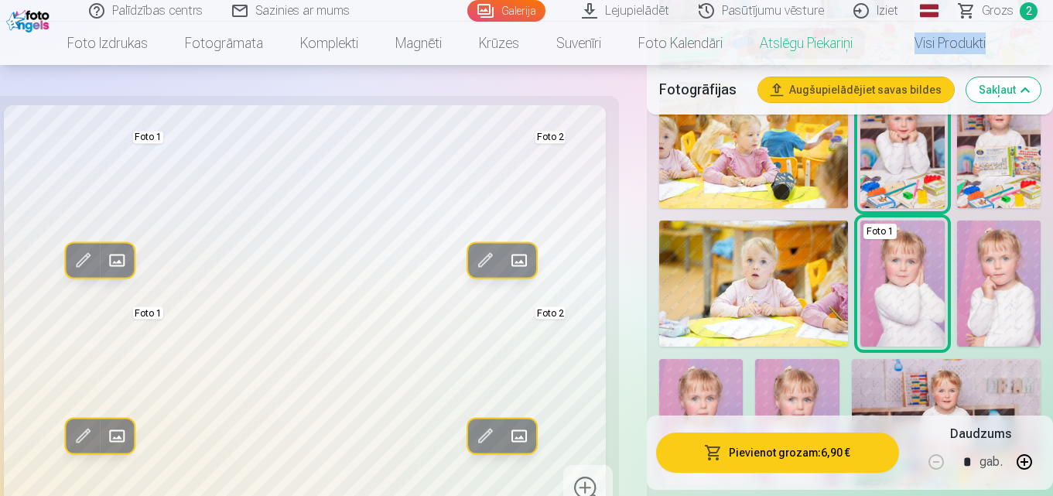
click at [805, 455] on button "Pievienot grozam : 6,90 €" at bounding box center [777, 452] width 243 height 40
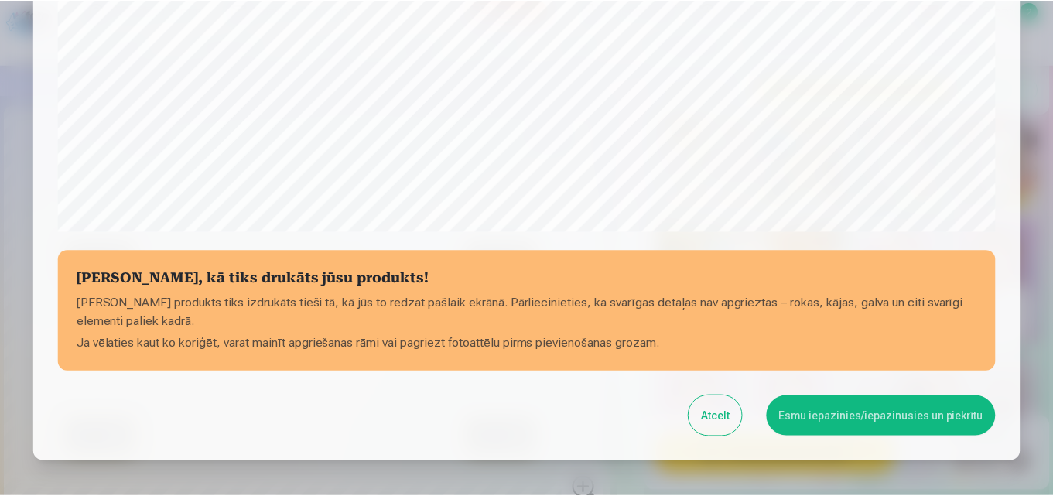
scroll to position [618, 0]
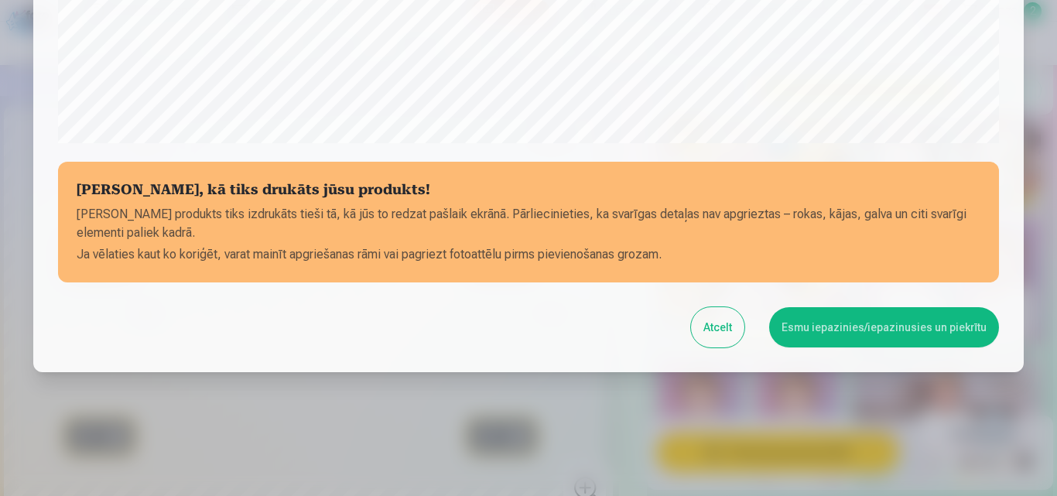
click at [867, 320] on button "Esmu iepazinies/iepazinusies un piekrītu" at bounding box center [884, 327] width 230 height 40
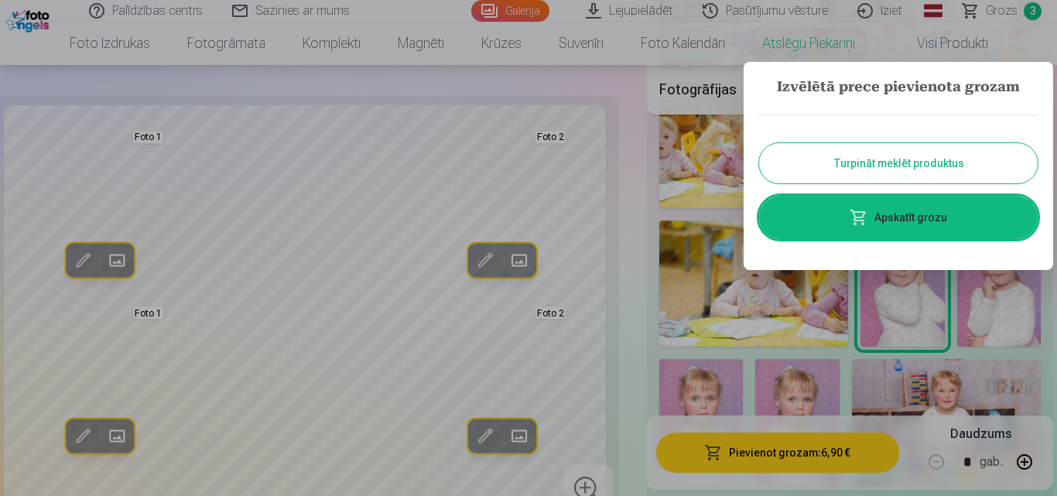
click at [911, 165] on button "Turpināt meklēt produktus" at bounding box center [898, 163] width 279 height 40
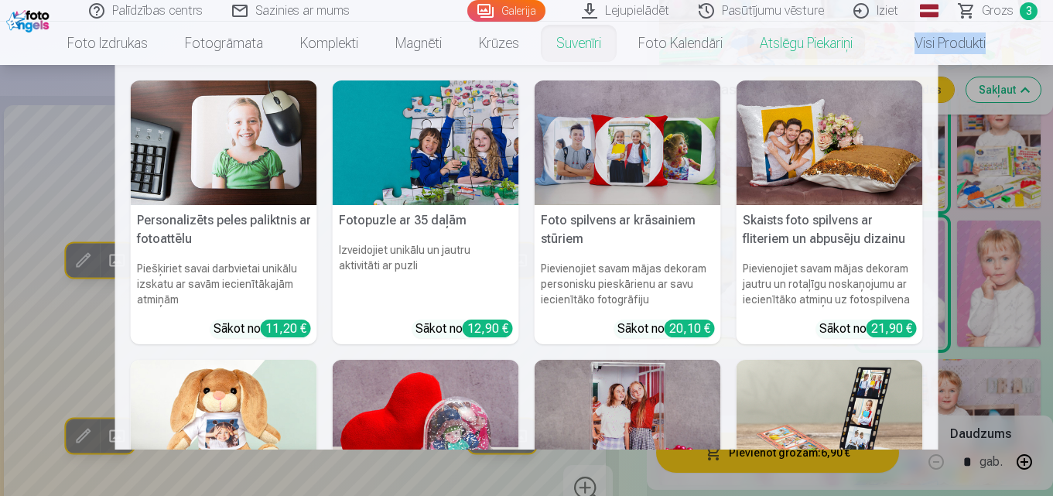
click at [577, 42] on link "Suvenīri" at bounding box center [579, 43] width 82 height 43
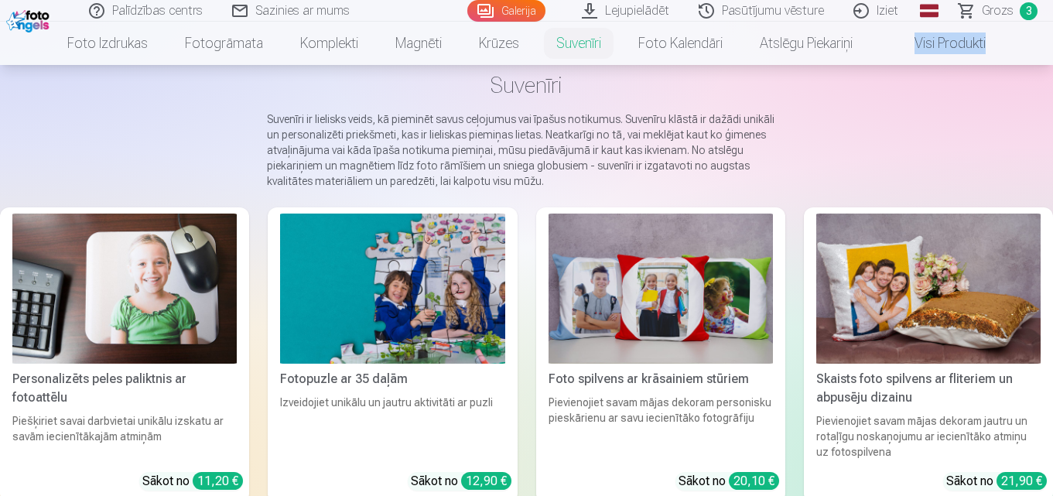
scroll to position [78, 0]
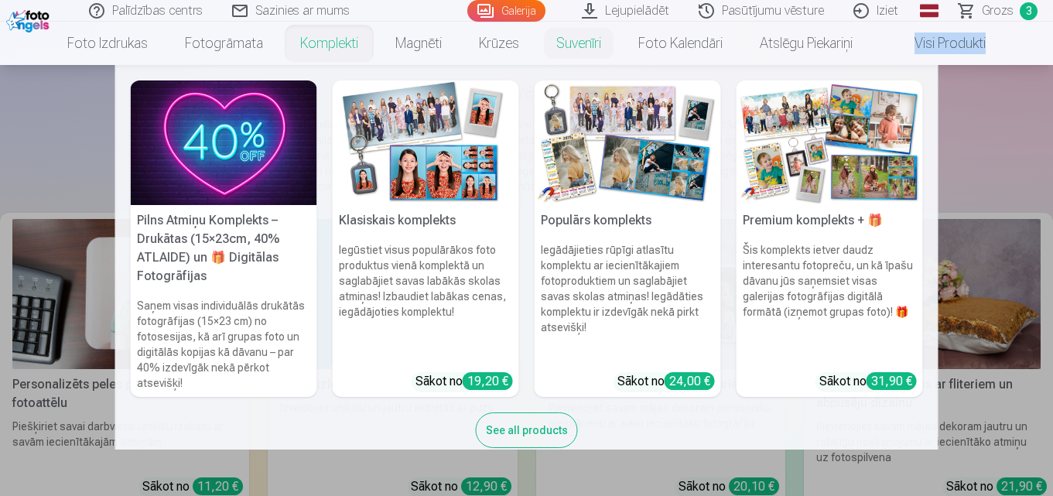
click at [784, 269] on h6 "Šis komplekts ietver daudz interesantu fotopreču, un kā īpašu dāvanu jūs saņems…" at bounding box center [830, 301] width 186 height 130
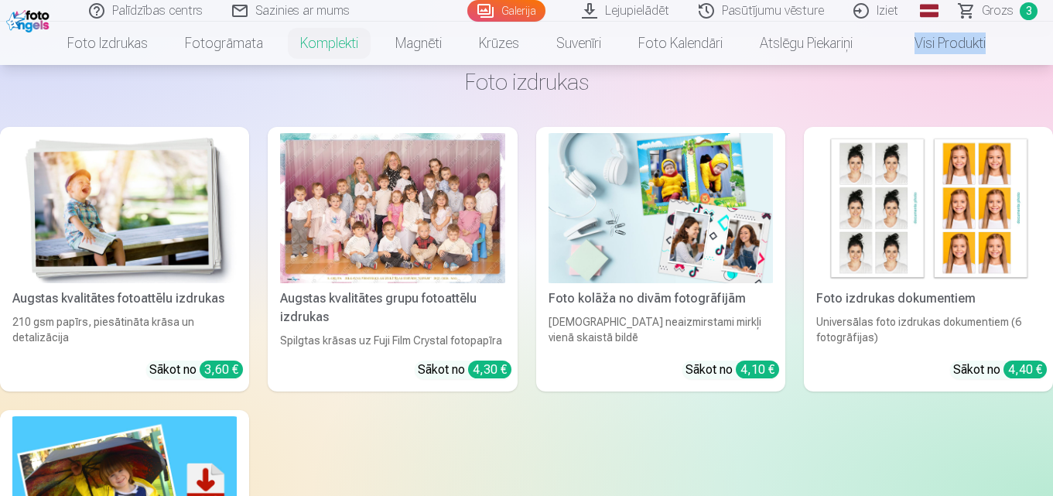
scroll to position [1607, 0]
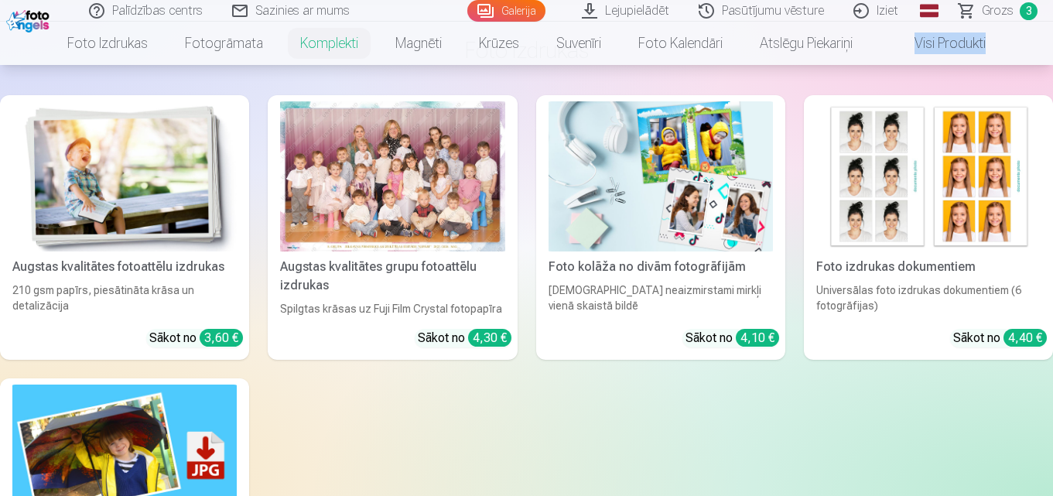
click at [678, 223] on img at bounding box center [661, 176] width 224 height 150
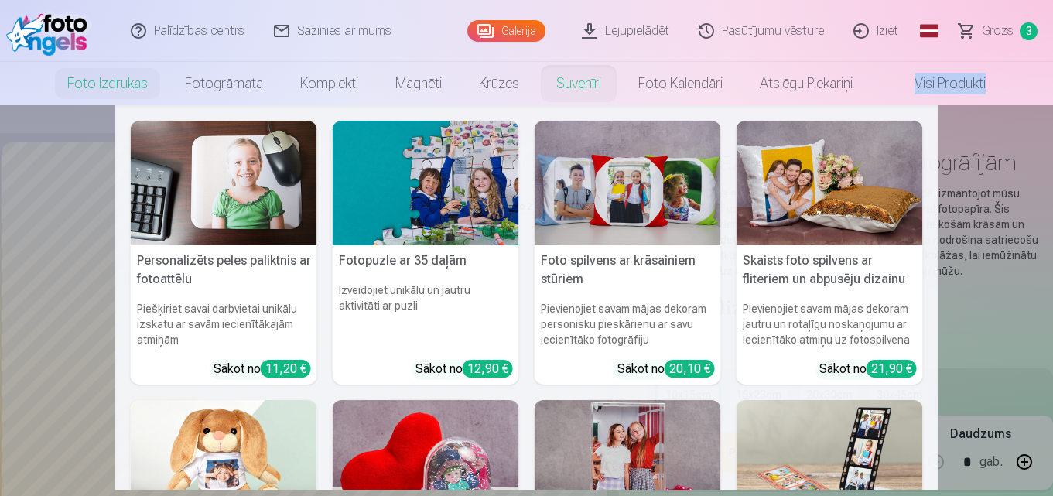
click at [571, 85] on link "Suvenīri" at bounding box center [579, 83] width 82 height 43
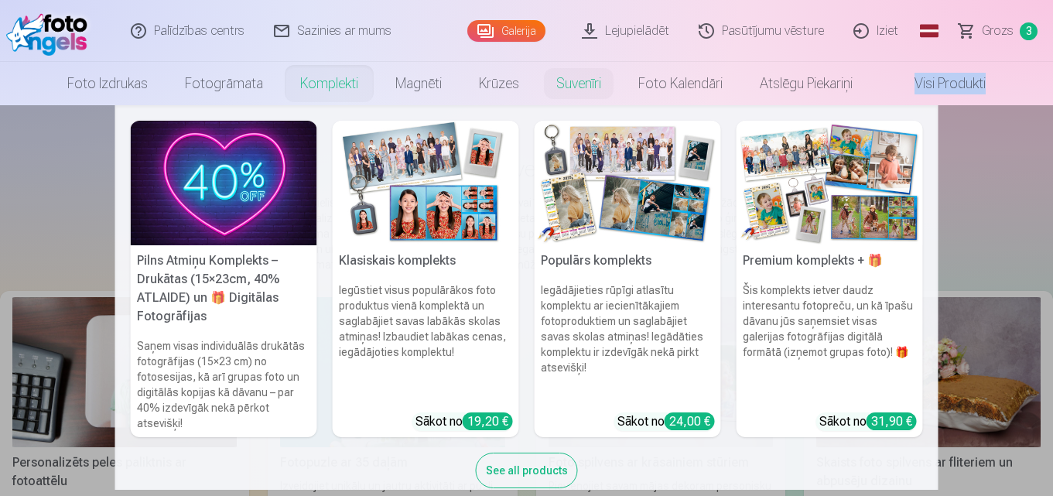
click at [381, 154] on img at bounding box center [426, 183] width 186 height 125
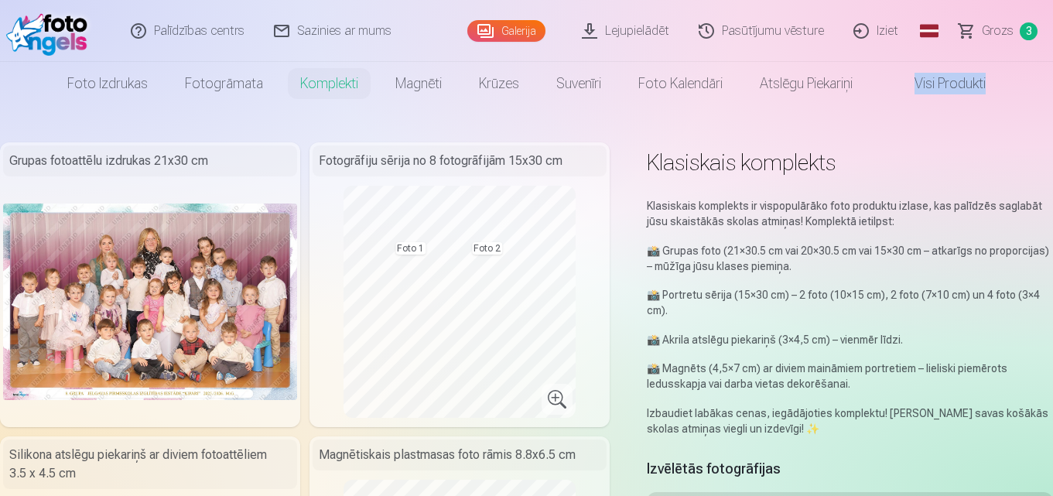
click at [943, 82] on link "Visi produkti" at bounding box center [937, 83] width 133 height 43
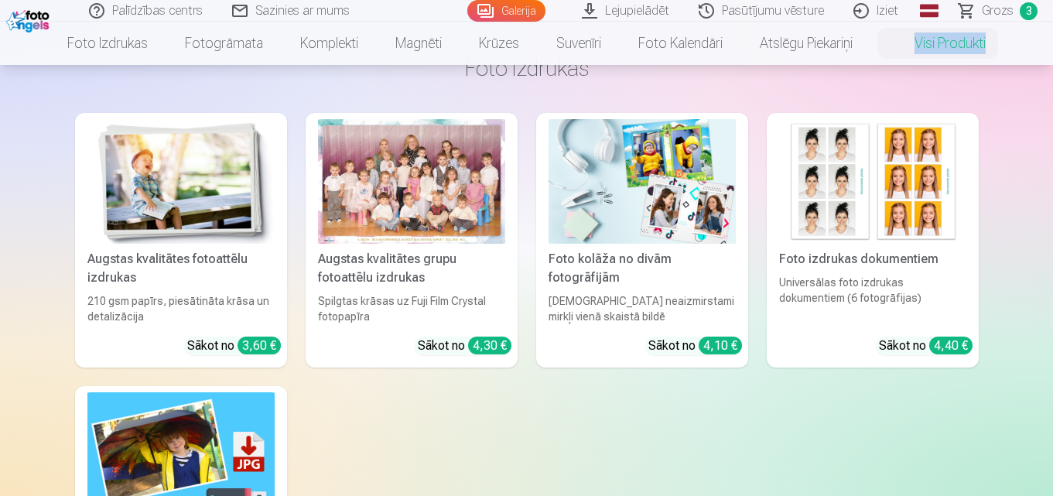
scroll to position [72, 0]
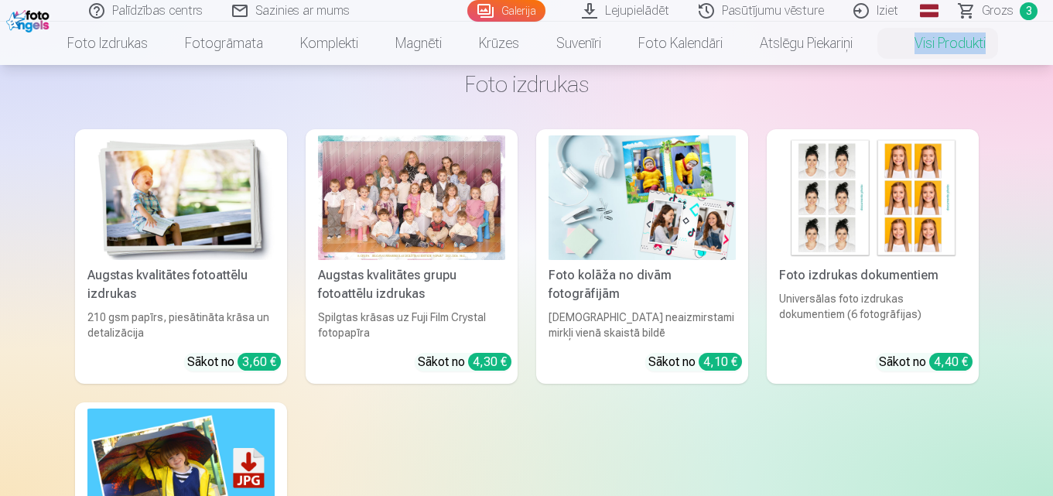
click at [207, 192] on img at bounding box center [180, 197] width 187 height 125
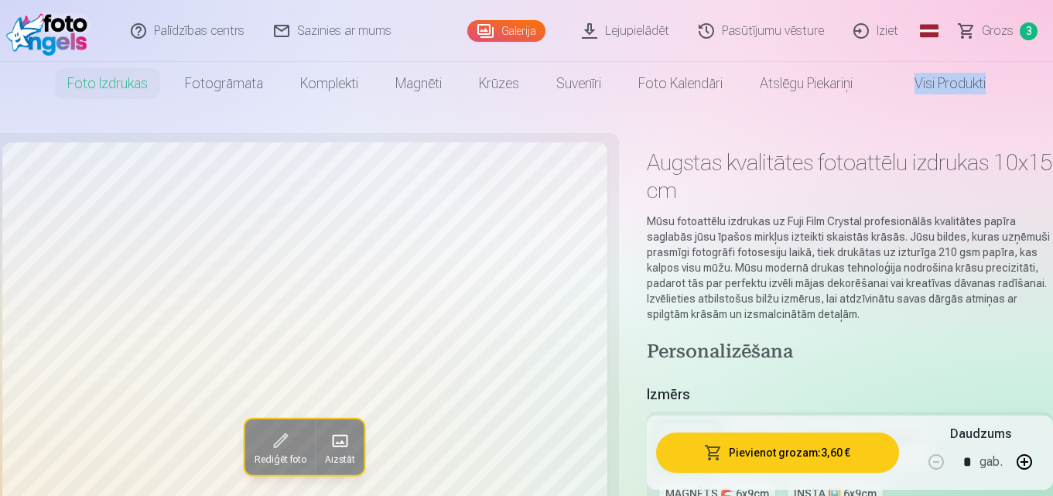
click at [999, 26] on span "Grozs" at bounding box center [998, 31] width 32 height 19
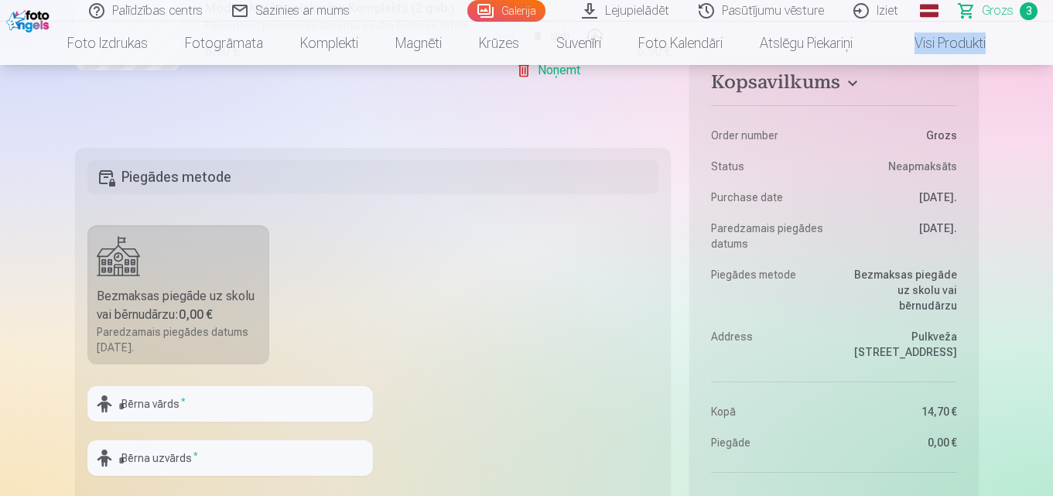
scroll to position [775, 0]
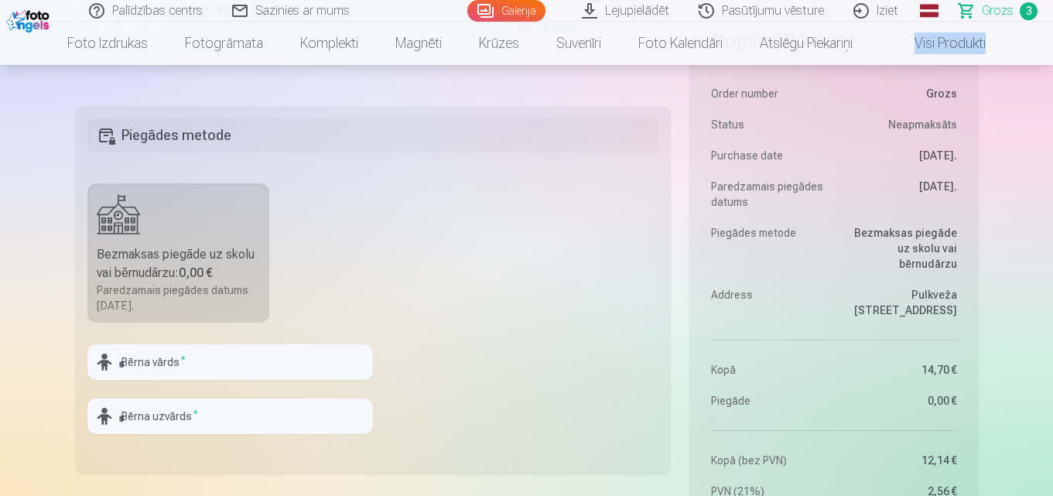
click at [183, 264] on div "Bezmaksas piegāde uz skolu vai bērnudārzu : 0,00 €" at bounding box center [179, 263] width 164 height 37
click at [207, 359] on input "text" at bounding box center [229, 362] width 285 height 36
type input "*"
type input "******"
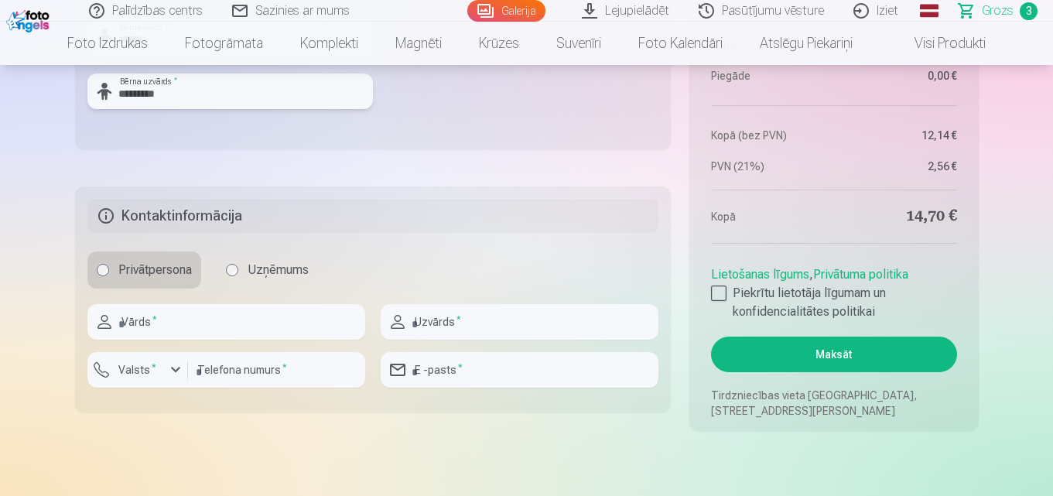
scroll to position [1111, 0]
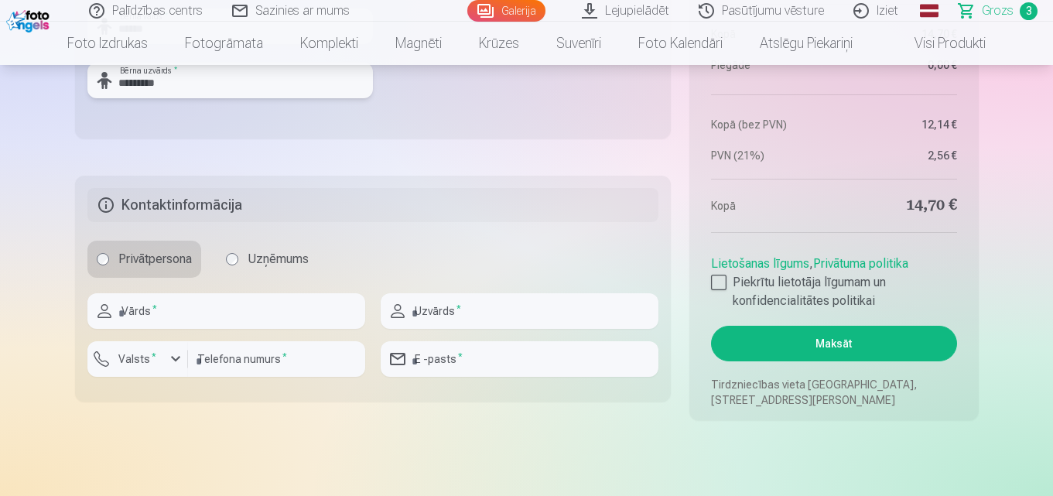
type input "*********"
click at [213, 323] on input "text" at bounding box center [226, 311] width 278 height 36
type input "*"
type input "**********"
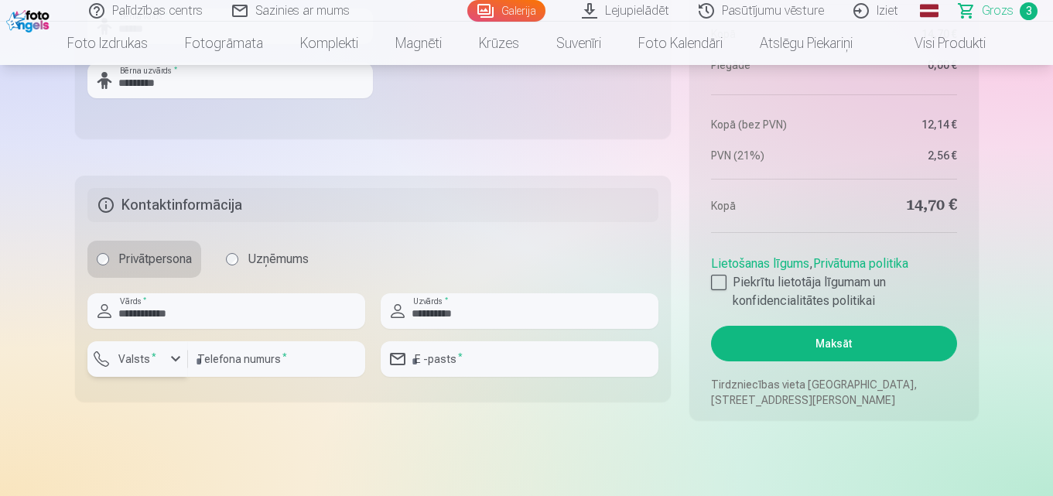
click at [171, 361] on div "button" at bounding box center [175, 359] width 19 height 19
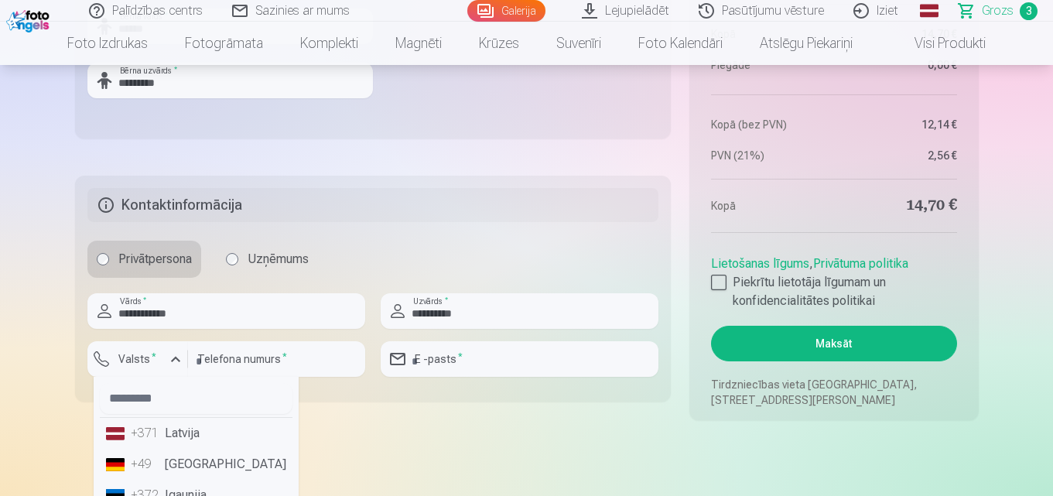
click at [193, 429] on li "+371 Latvija" at bounding box center [196, 433] width 193 height 31
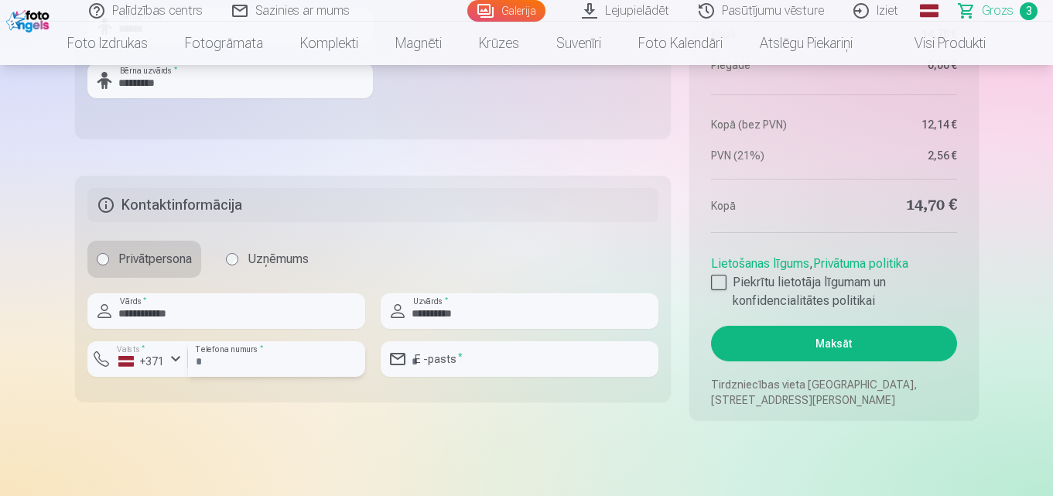
click at [238, 361] on input "number" at bounding box center [276, 359] width 177 height 36
type input "********"
click at [488, 352] on input "email" at bounding box center [520, 359] width 278 height 36
type input "**********"
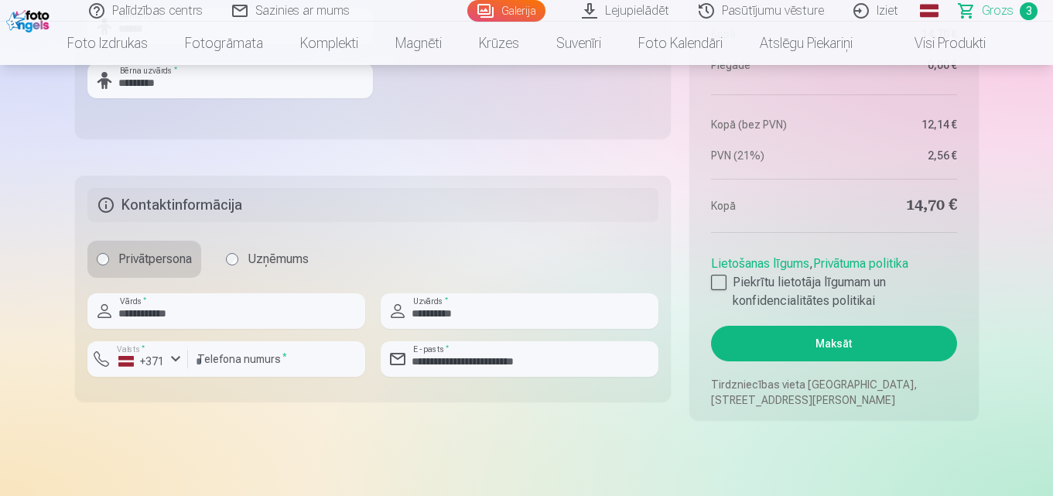
click at [852, 333] on button "Maksāt" at bounding box center [833, 344] width 245 height 36
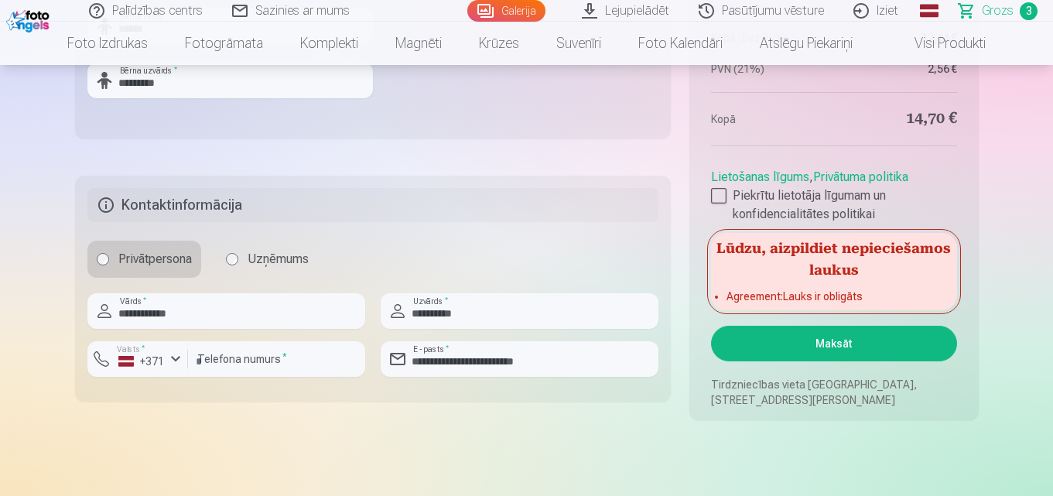
click at [703, 289] on aside "Kopsavilkums Order number Grozs Status Neapmaksāts Purchase date 8.10.2025. Par…" at bounding box center [833, 2] width 289 height 835
click at [719, 197] on div at bounding box center [718, 195] width 15 height 15
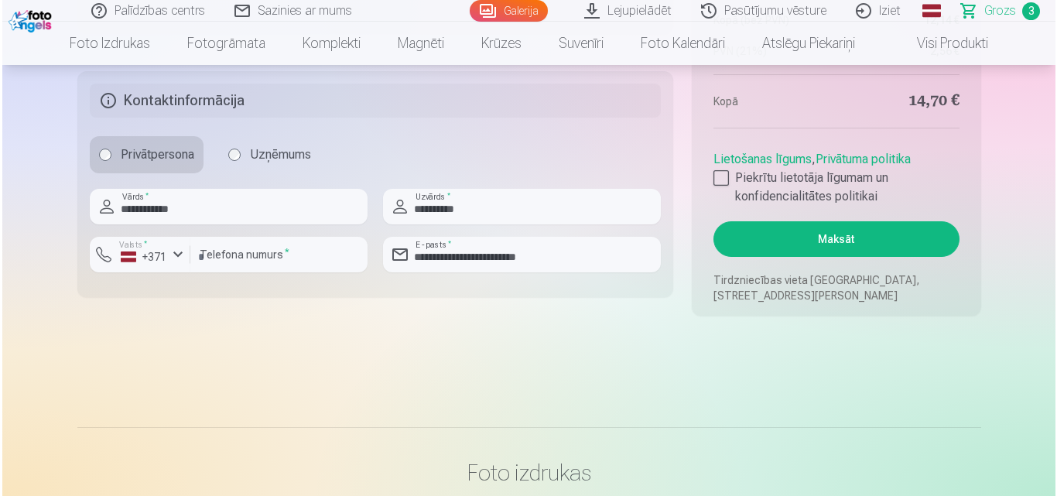
scroll to position [1194, 0]
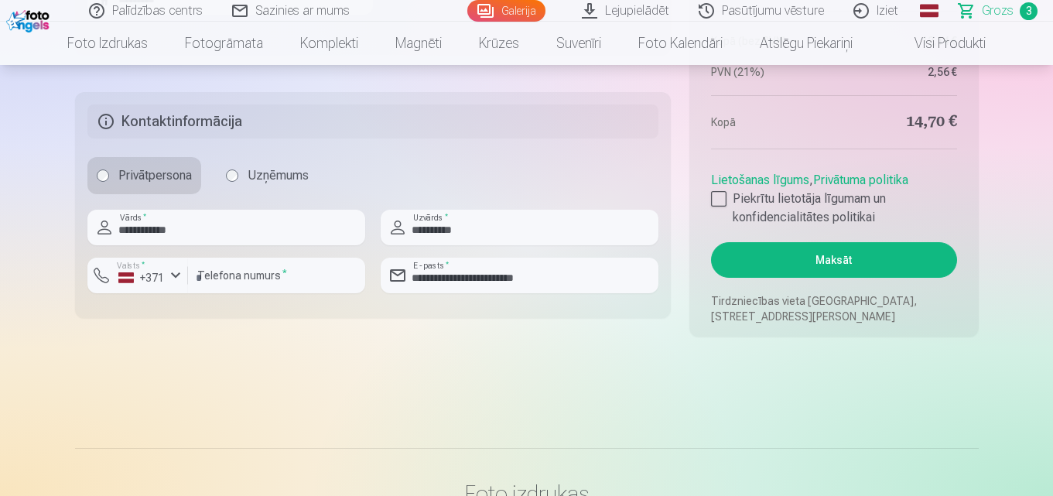
click at [865, 256] on button "Maksāt" at bounding box center [833, 260] width 245 height 36
